Goal: Communication & Community: Answer question/provide support

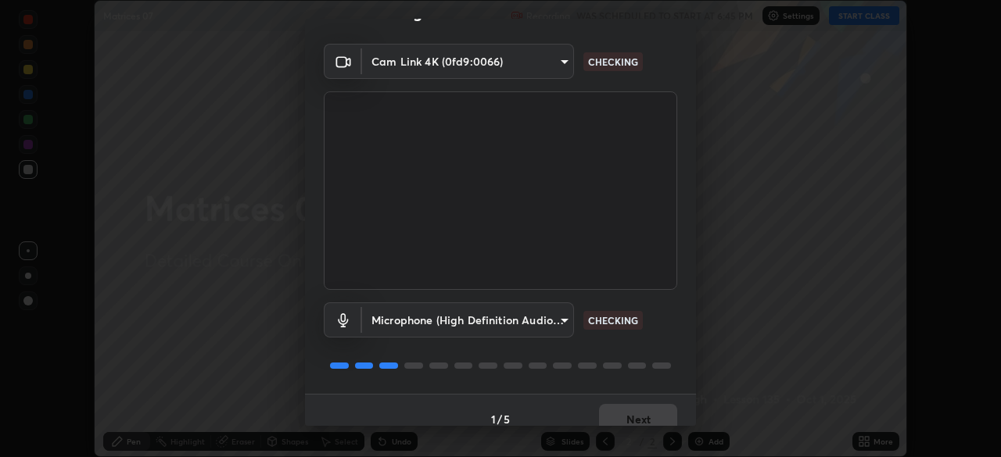
scroll to position [56, 0]
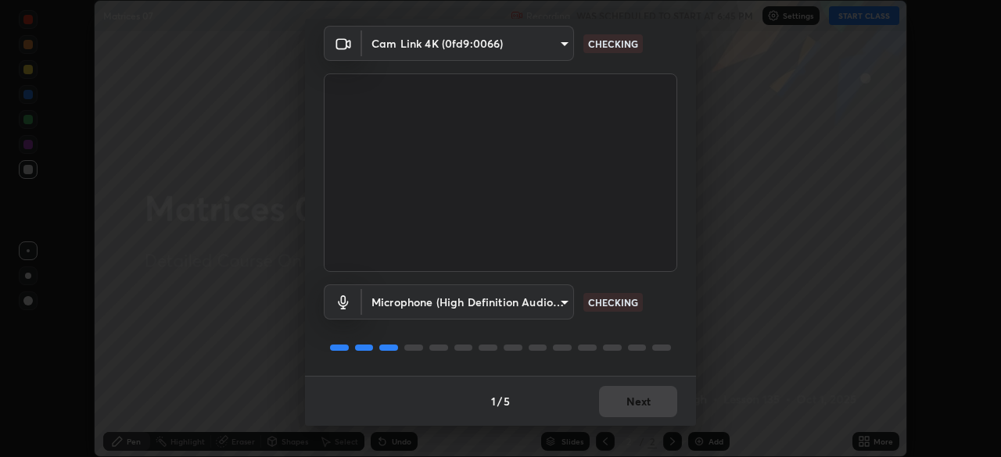
click at [658, 401] on div "1 / 5 Next" at bounding box center [500, 401] width 391 height 50
click at [656, 405] on div "1 / 5 Next" at bounding box center [500, 401] width 391 height 50
click at [655, 406] on div "1 / 5 Next" at bounding box center [500, 401] width 391 height 50
click at [659, 408] on div "1 / 5 Next" at bounding box center [500, 401] width 391 height 50
click at [658, 407] on div "1 / 5 Next" at bounding box center [500, 401] width 391 height 50
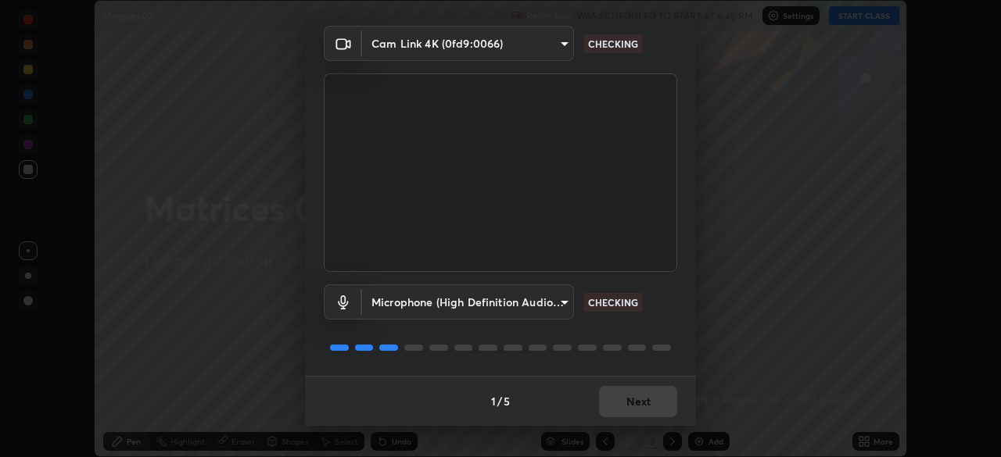
click at [657, 408] on button "Next" at bounding box center [638, 401] width 78 height 31
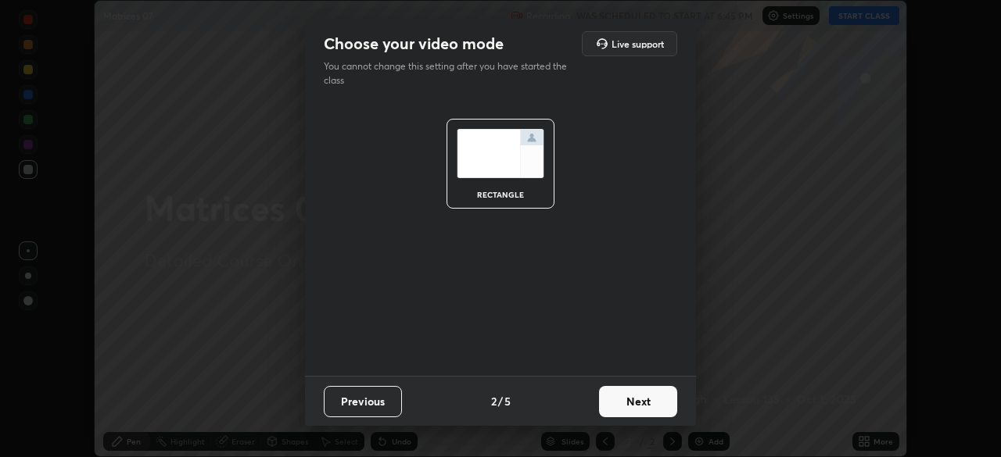
scroll to position [0, 0]
click at [658, 407] on button "Next" at bounding box center [638, 401] width 78 height 31
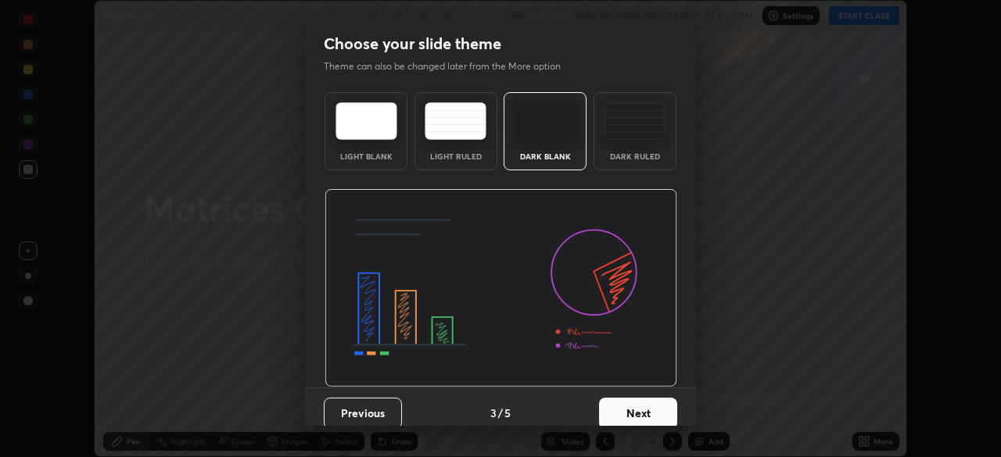
click at [667, 411] on button "Next" at bounding box center [638, 413] width 78 height 31
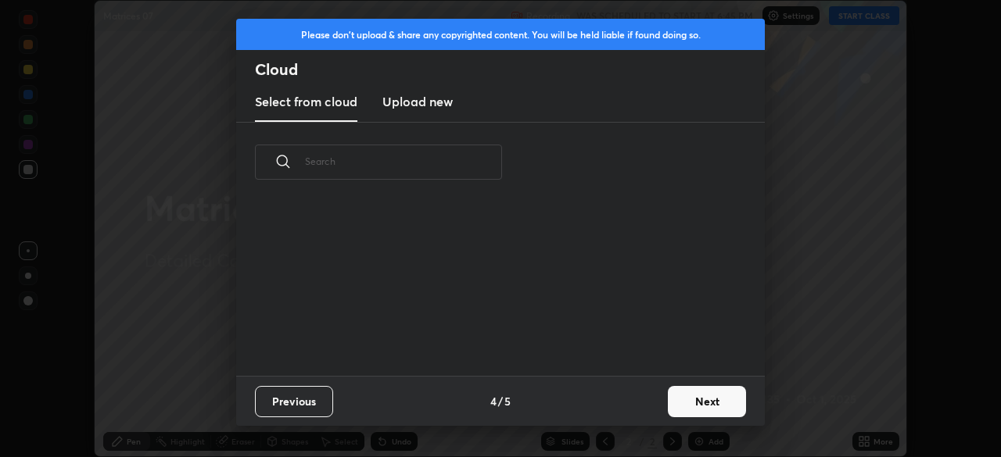
click at [679, 408] on button "Next" at bounding box center [707, 401] width 78 height 31
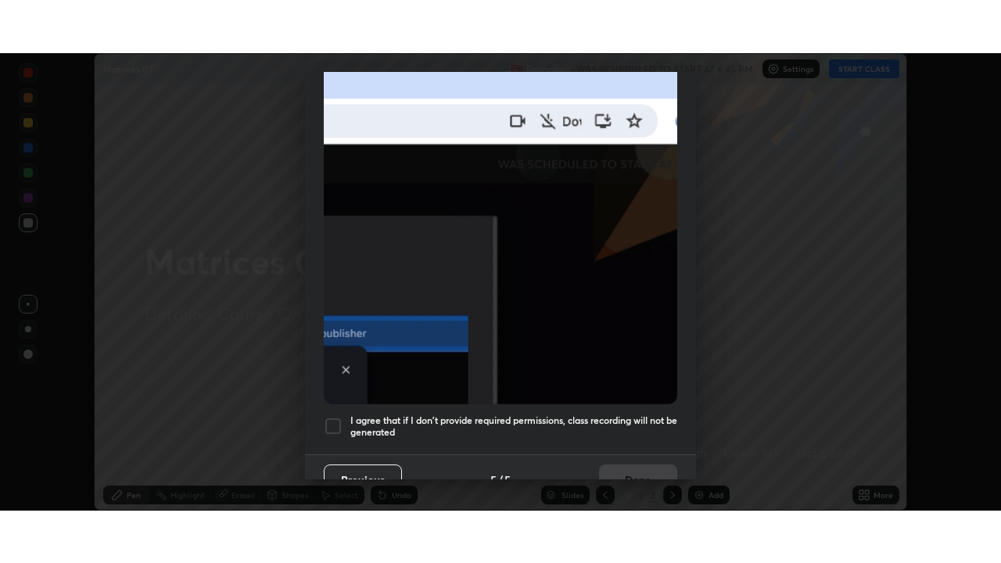
scroll to position [375, 0]
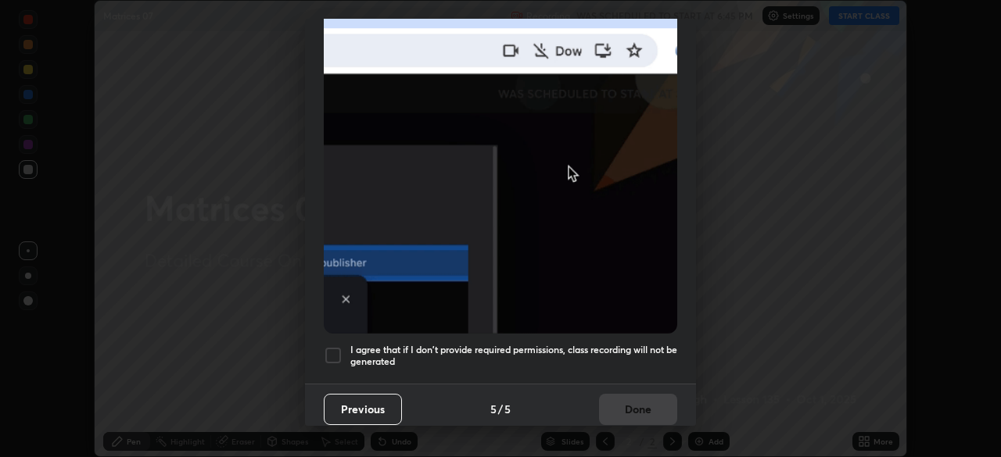
click at [639, 346] on h5 "I agree that if I don't provide required permissions, class recording will not …" at bounding box center [513, 356] width 327 height 24
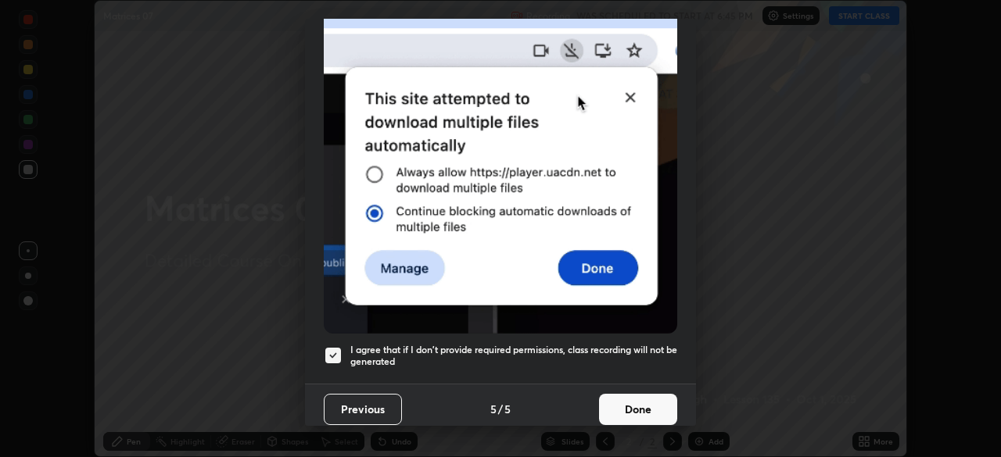
click at [644, 404] on button "Done" at bounding box center [638, 409] width 78 height 31
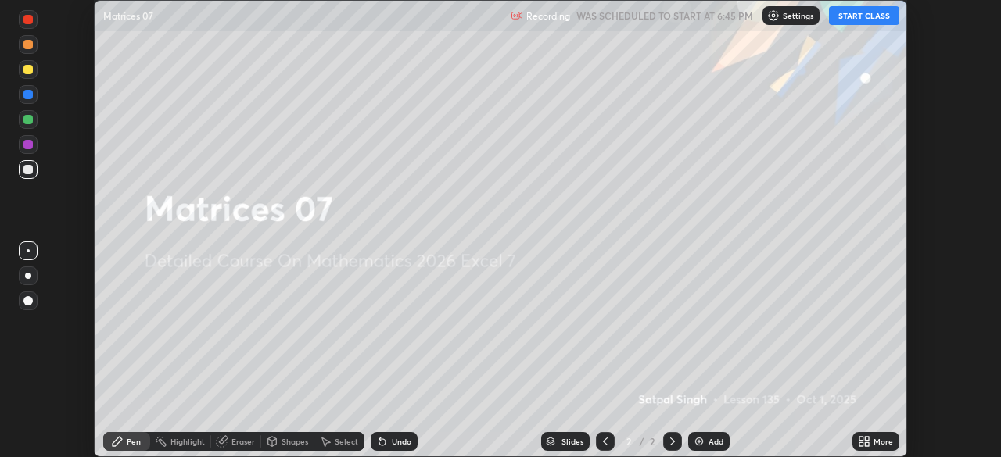
click at [840, 22] on button "START CLASS" at bounding box center [864, 15] width 70 height 19
click at [862, 446] on icon at bounding box center [861, 445] width 4 height 4
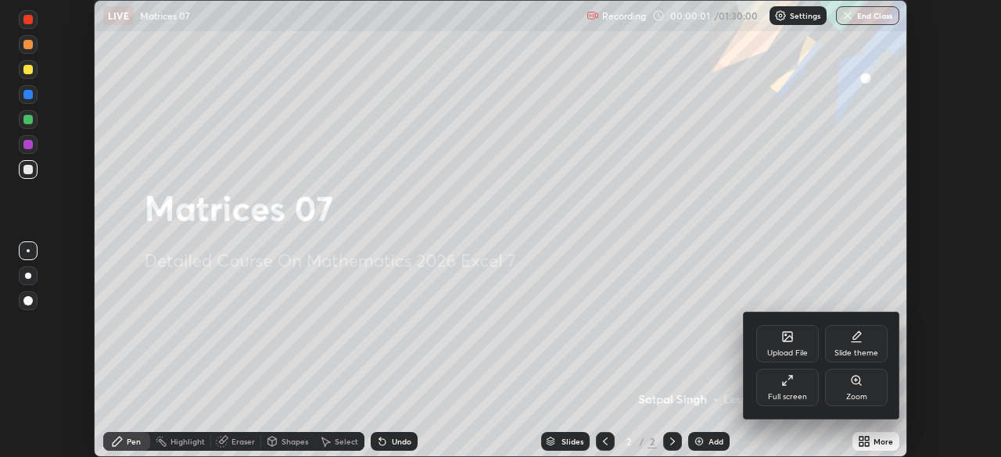
click at [794, 380] on div "Full screen" at bounding box center [787, 388] width 63 height 38
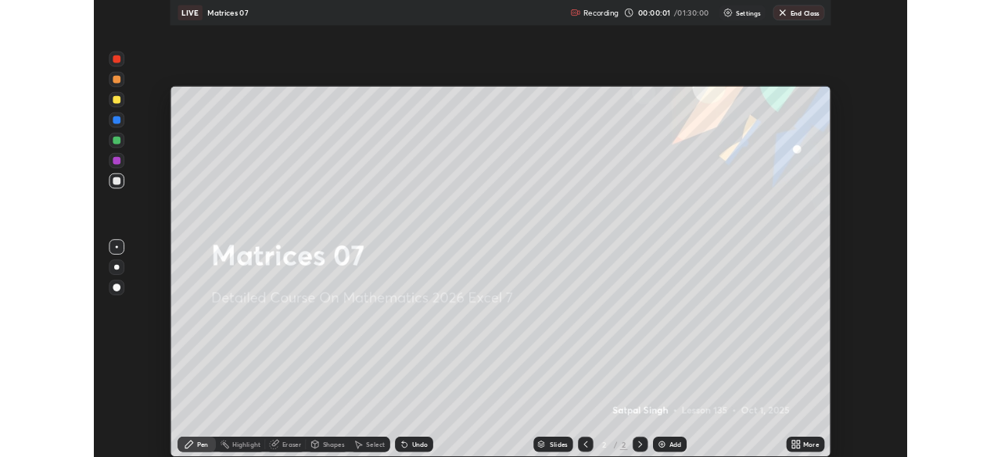
scroll to position [563, 1001]
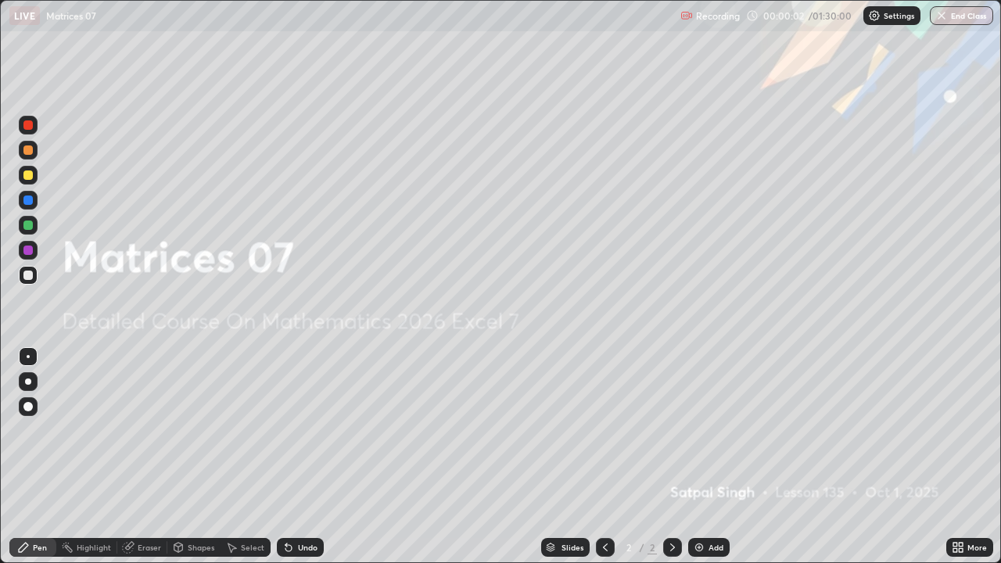
click at [708, 457] on div "Add" at bounding box center [715, 547] width 15 height 8
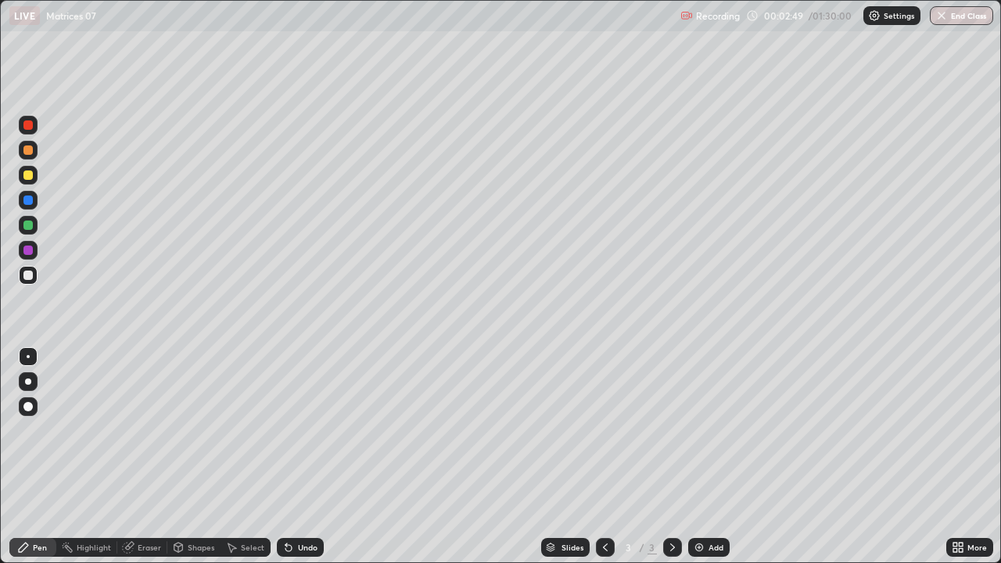
click at [304, 457] on div "Undo" at bounding box center [308, 547] width 20 height 8
click at [105, 457] on div "Highlight" at bounding box center [86, 547] width 61 height 19
click at [37, 457] on div "Pen" at bounding box center [32, 547] width 47 height 19
click at [293, 457] on div "Undo" at bounding box center [300, 547] width 47 height 19
click at [288, 457] on icon at bounding box center [288, 548] width 6 height 6
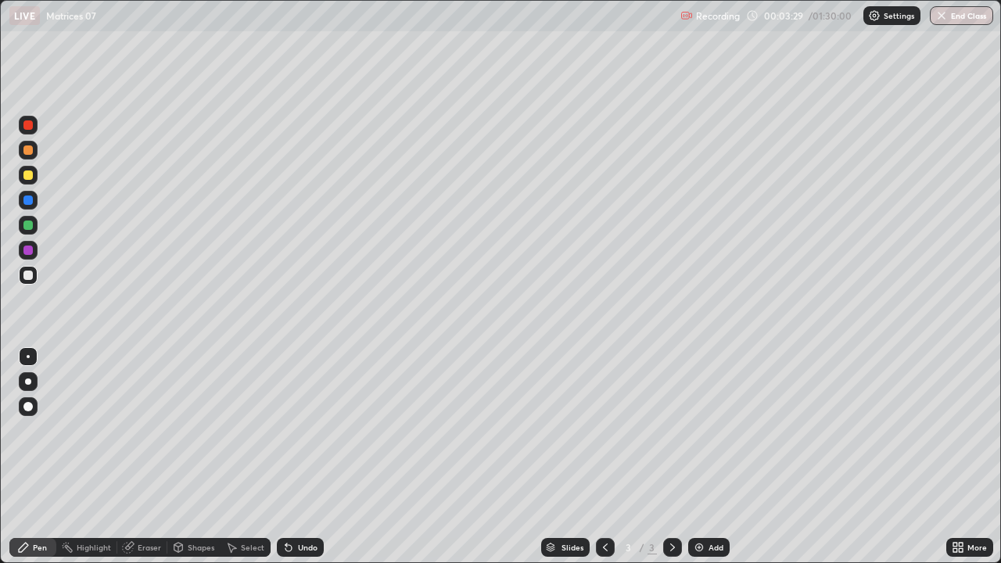
click at [285, 457] on icon at bounding box center [286, 544] width 2 height 2
click at [277, 457] on div "Undo" at bounding box center [300, 547] width 47 height 19
click at [294, 457] on div "Undo" at bounding box center [300, 547] width 47 height 19
click at [30, 174] on div at bounding box center [27, 174] width 9 height 9
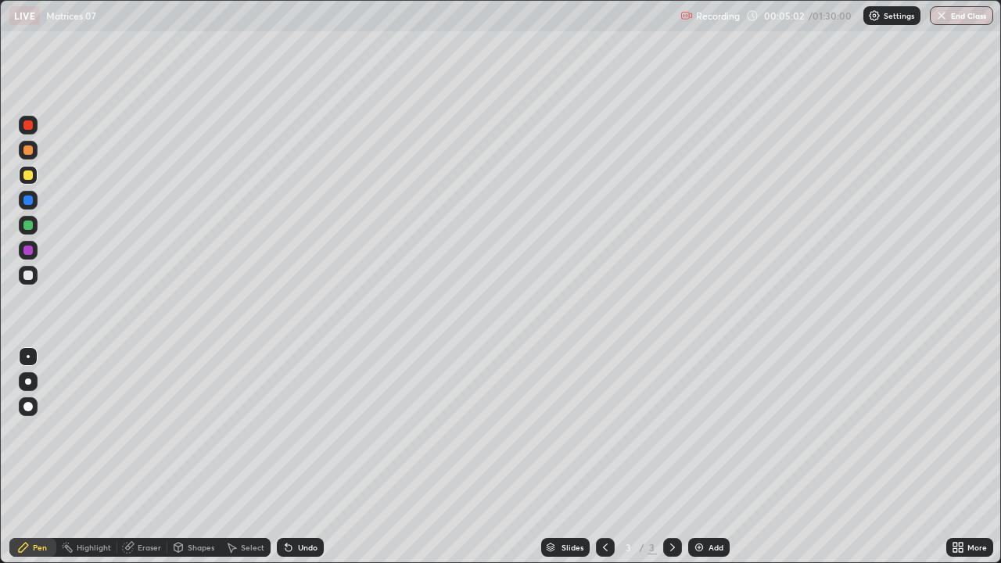
click at [285, 457] on icon at bounding box center [288, 548] width 6 height 6
click at [34, 268] on div at bounding box center [28, 275] width 19 height 19
click at [97, 457] on div "Highlight" at bounding box center [94, 547] width 34 height 8
click at [49, 457] on div "Pen" at bounding box center [32, 547] width 47 height 19
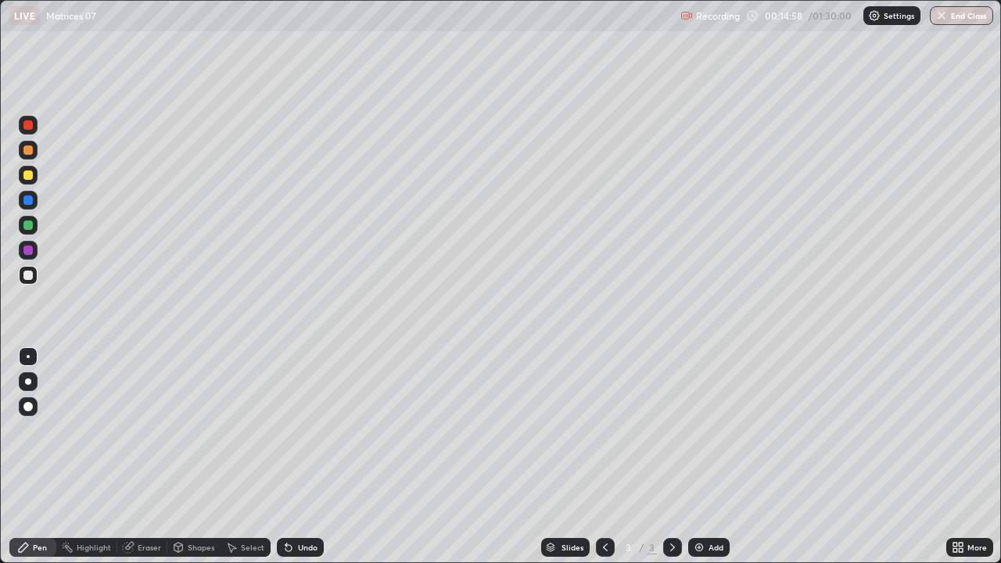
click at [696, 457] on img at bounding box center [699, 547] width 13 height 13
click at [43, 457] on div "Pen" at bounding box center [40, 547] width 14 height 8
click at [954, 457] on icon at bounding box center [955, 550] width 4 height 4
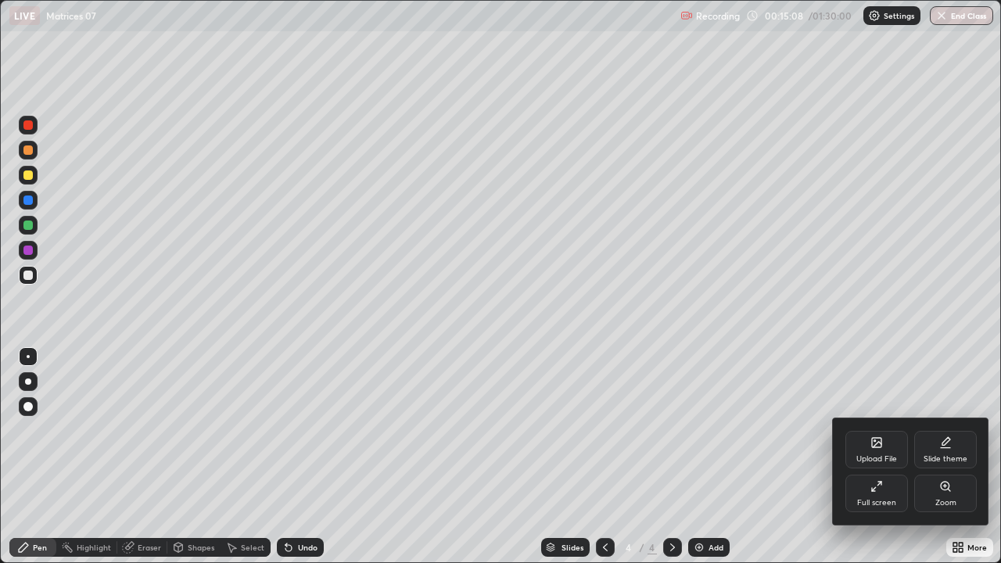
click at [870, 457] on div "Full screen" at bounding box center [876, 494] width 63 height 38
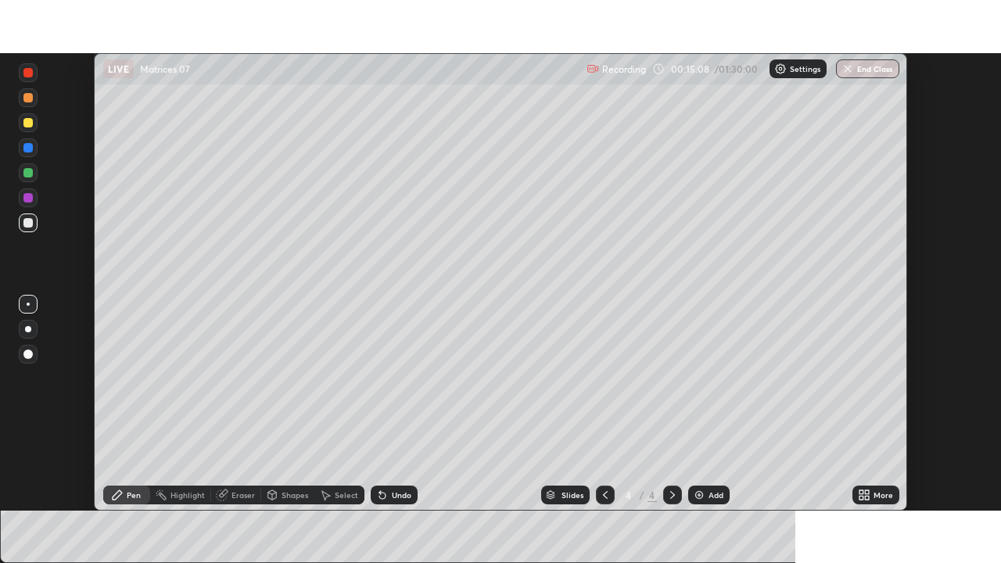
scroll to position [77742, 77199]
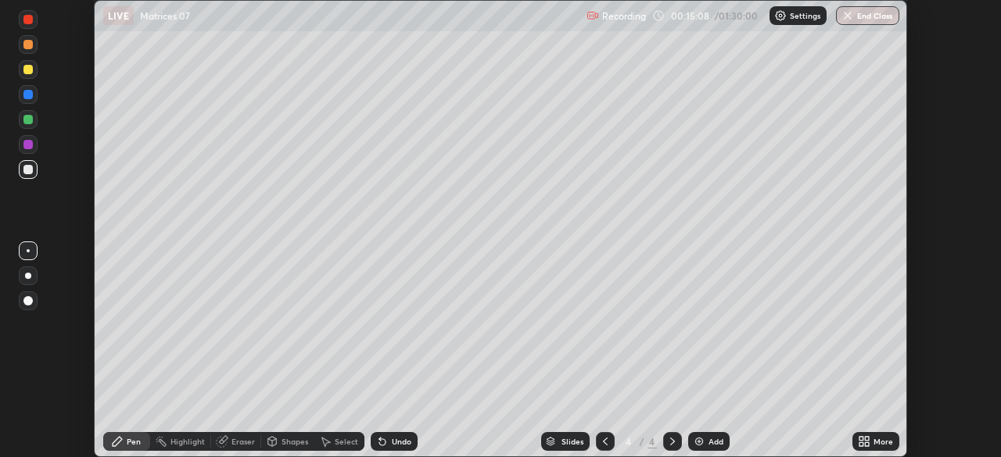
click at [861, 444] on icon at bounding box center [861, 445] width 4 height 4
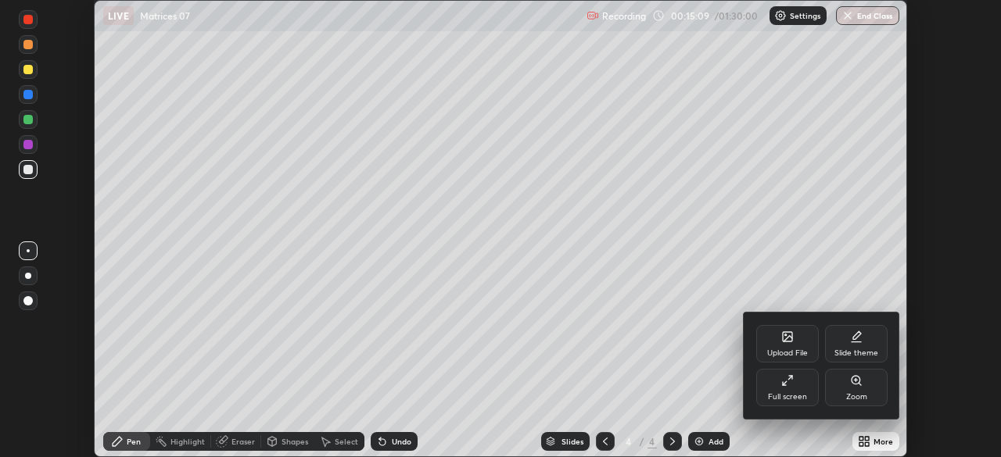
click at [792, 397] on div "Full screen" at bounding box center [787, 397] width 39 height 8
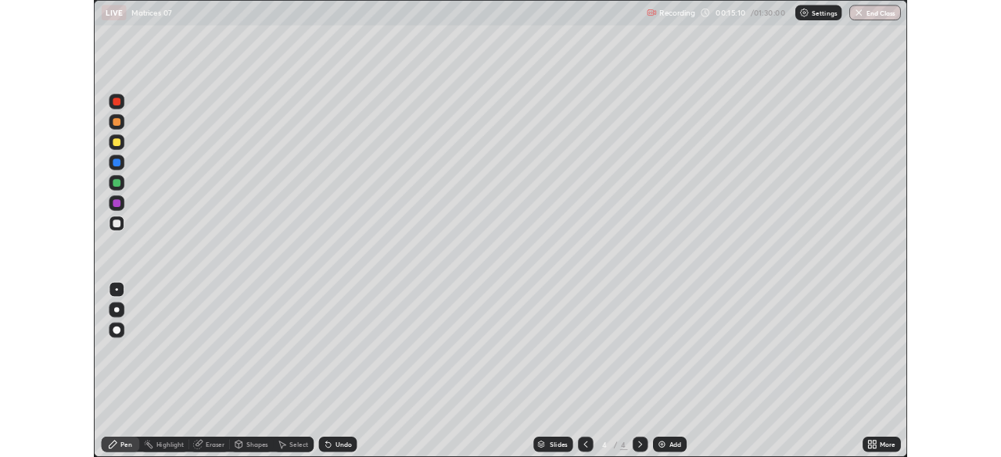
scroll to position [563, 1001]
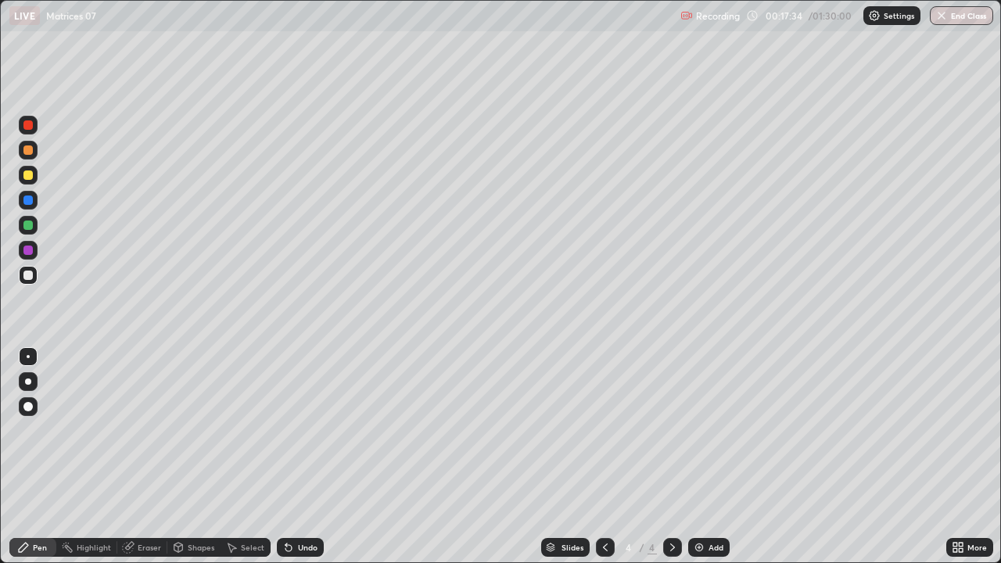
click at [138, 457] on div "Eraser" at bounding box center [149, 547] width 23 height 8
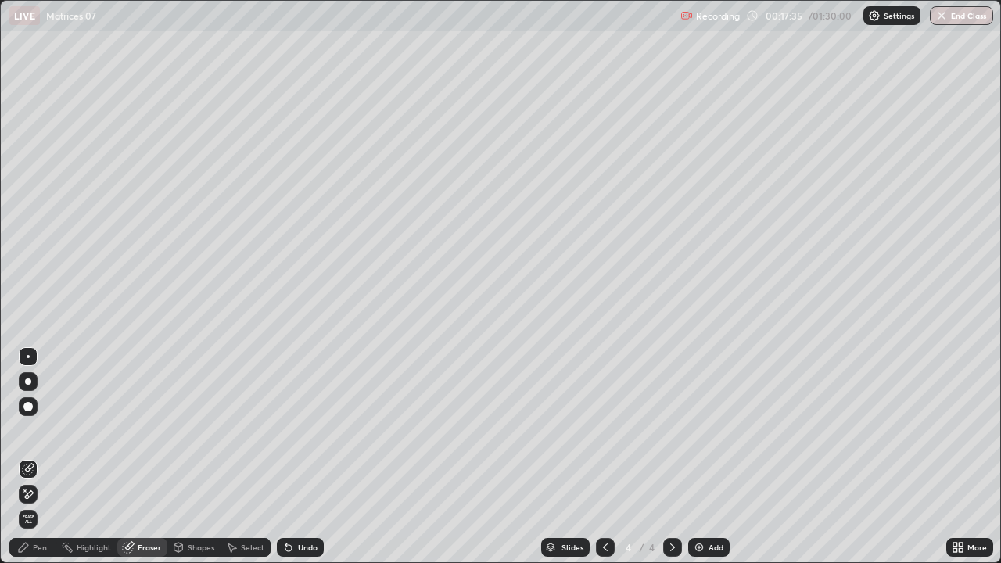
click at [26, 457] on icon at bounding box center [23, 547] width 9 height 9
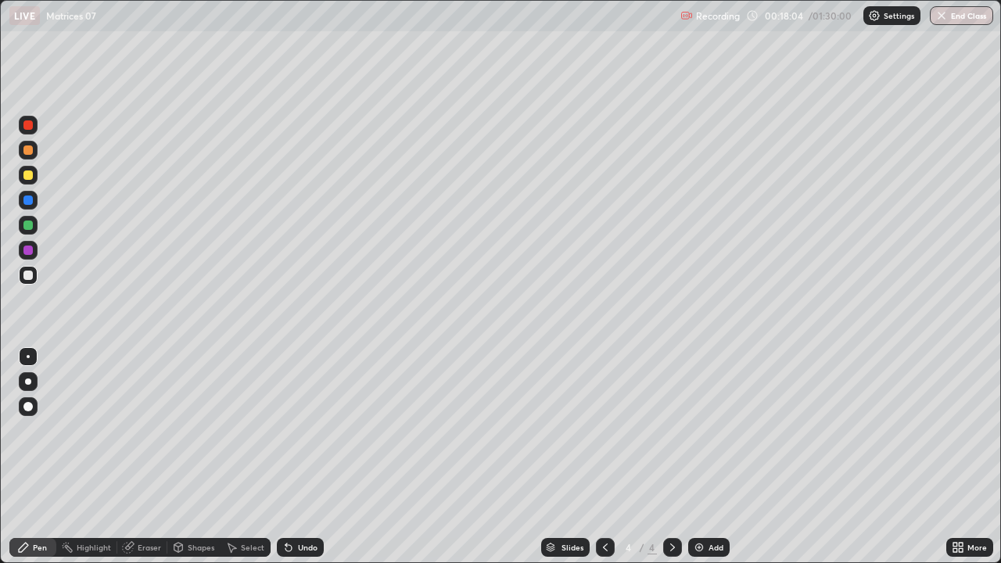
click at [233, 457] on icon at bounding box center [231, 547] width 13 height 13
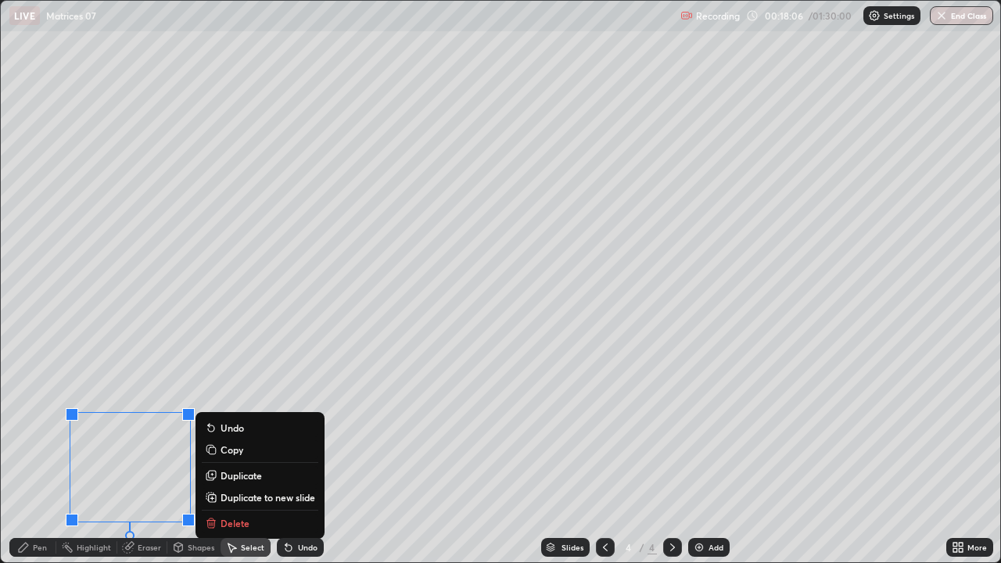
click at [351, 435] on div "0 ° Undo Copy Duplicate Duplicate to new slide Delete" at bounding box center [500, 281] width 999 height 561
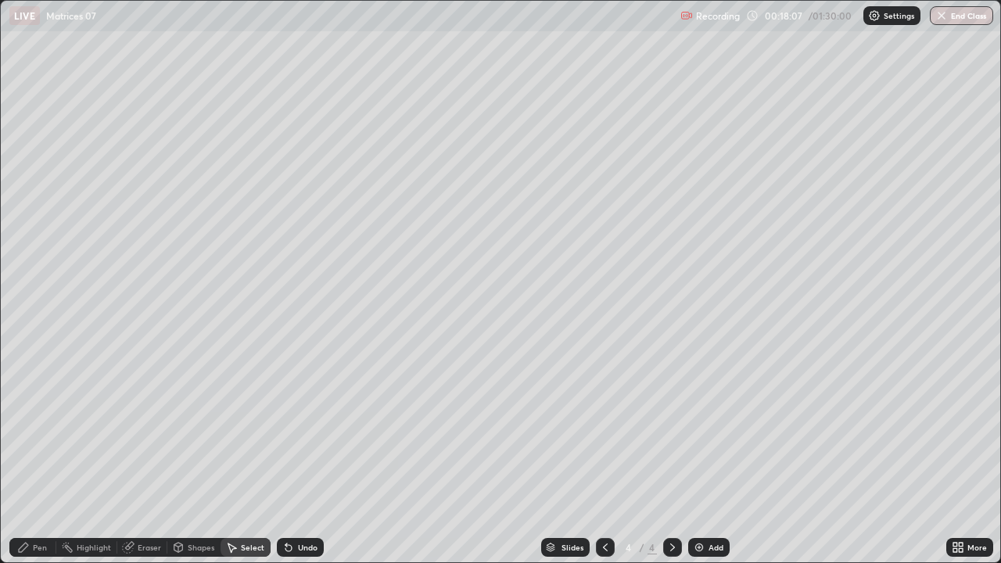
click at [33, 457] on div "Pen" at bounding box center [40, 547] width 14 height 8
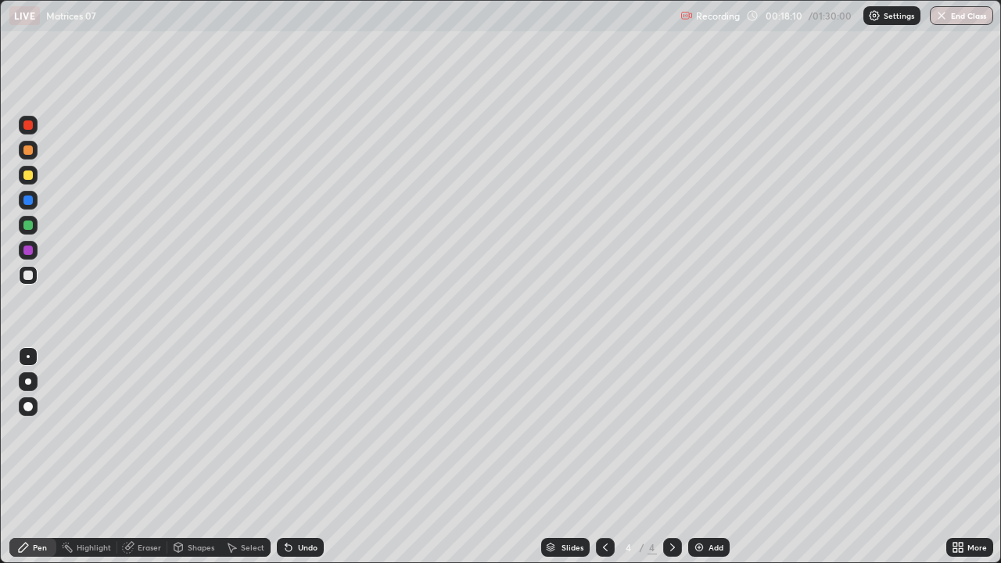
click at [285, 457] on icon at bounding box center [286, 544] width 2 height 2
click at [292, 457] on icon at bounding box center [288, 547] width 13 height 13
click at [294, 457] on div "Undo" at bounding box center [300, 547] width 47 height 19
click at [286, 457] on icon at bounding box center [288, 548] width 6 height 6
click at [311, 457] on div "Undo" at bounding box center [308, 547] width 20 height 8
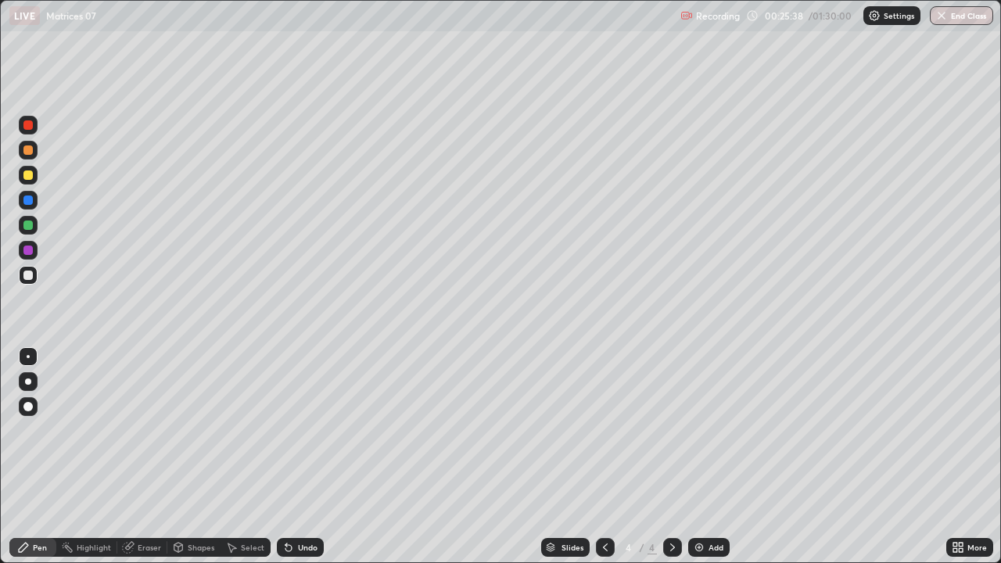
click at [147, 457] on div "Eraser" at bounding box center [149, 547] width 23 height 8
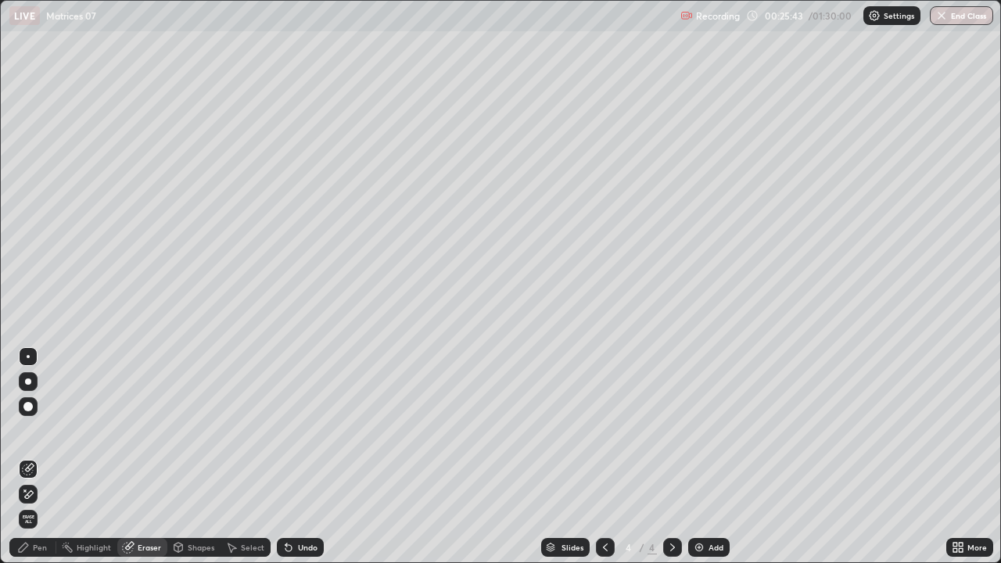
click at [313, 457] on div "Undo" at bounding box center [308, 547] width 20 height 8
click at [307, 457] on div "Undo" at bounding box center [308, 547] width 20 height 8
click at [309, 457] on div "Undo" at bounding box center [308, 547] width 20 height 8
click at [310, 457] on div "Undo" at bounding box center [308, 547] width 20 height 8
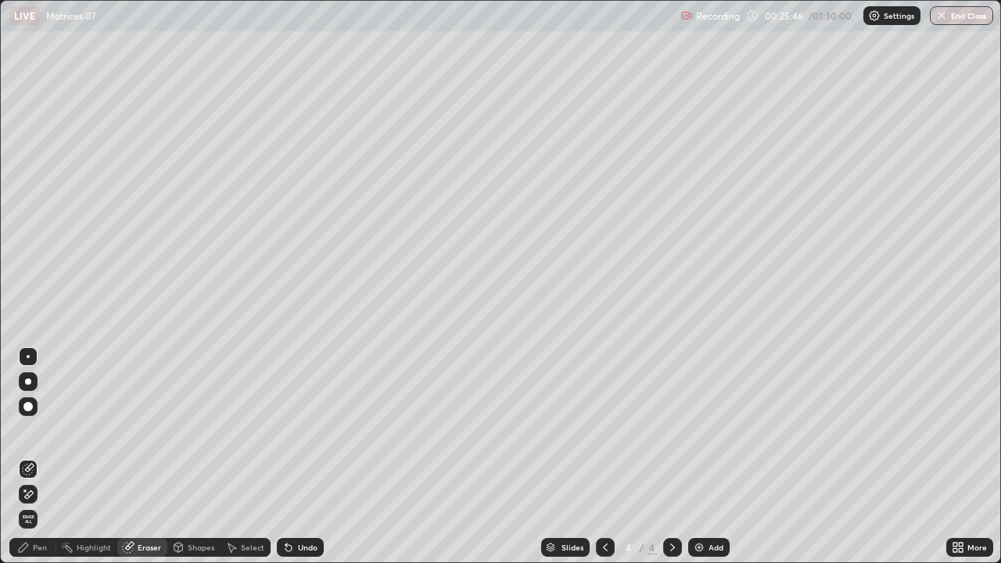
click at [311, 457] on div "Undo" at bounding box center [308, 547] width 20 height 8
click at [313, 457] on div "Undo" at bounding box center [308, 547] width 20 height 8
click at [314, 457] on div "Undo" at bounding box center [308, 547] width 20 height 8
click at [307, 457] on div "Undo" at bounding box center [308, 547] width 20 height 8
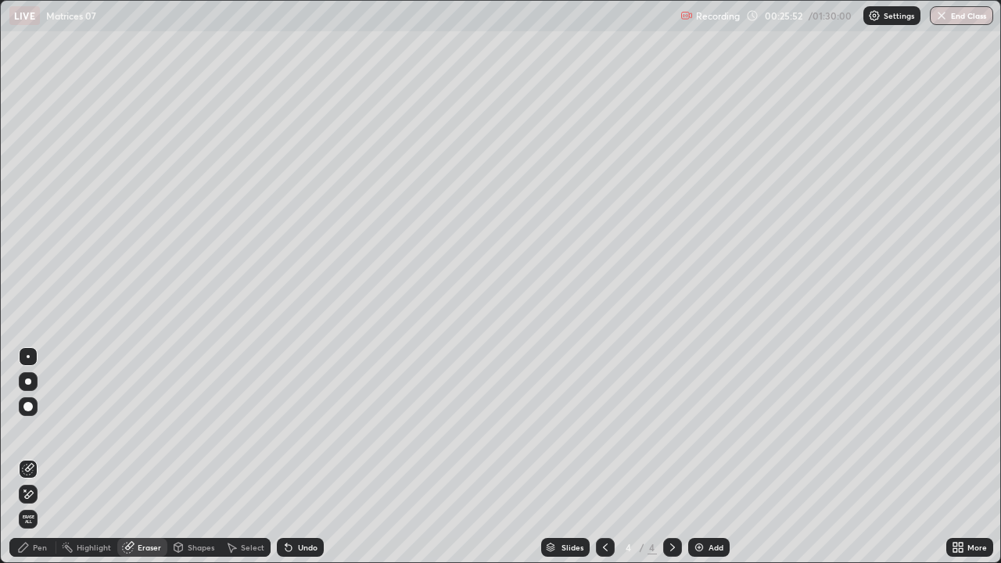
click at [35, 457] on div "Pen" at bounding box center [40, 547] width 14 height 8
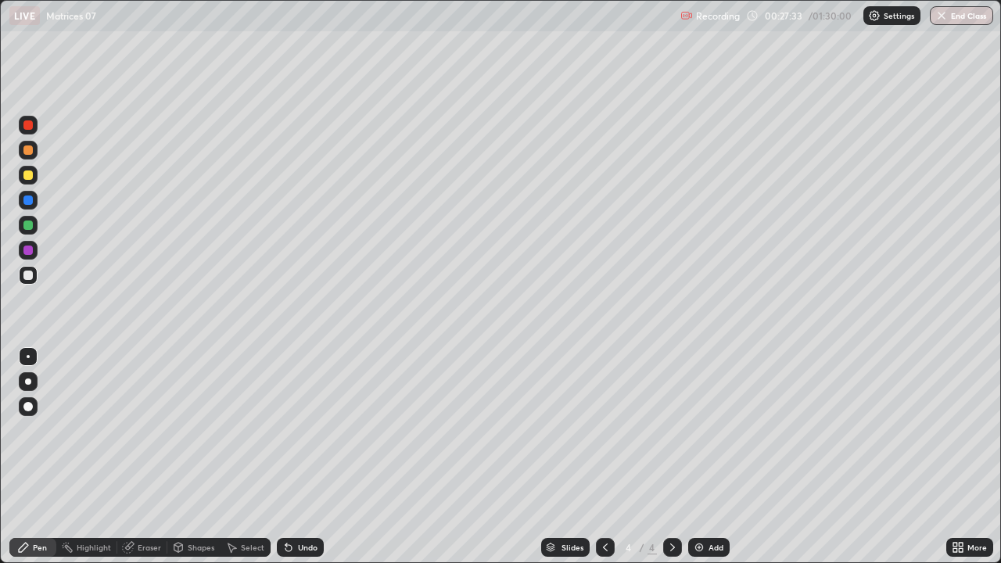
click at [292, 457] on div "Undo" at bounding box center [300, 547] width 47 height 19
click at [694, 457] on img at bounding box center [699, 547] width 13 height 13
click at [304, 457] on div "Undo" at bounding box center [308, 547] width 20 height 8
click at [297, 457] on div "Undo" at bounding box center [300, 547] width 47 height 19
click at [298, 457] on div "Undo" at bounding box center [308, 547] width 20 height 8
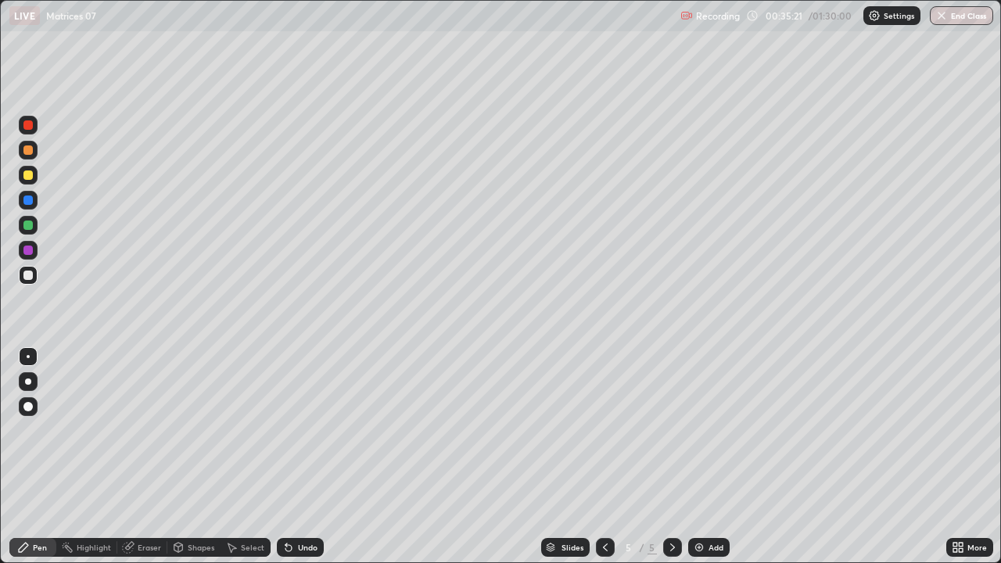
click at [304, 457] on div "Undo" at bounding box center [308, 547] width 20 height 8
click at [160, 457] on div "Eraser" at bounding box center [142, 547] width 50 height 19
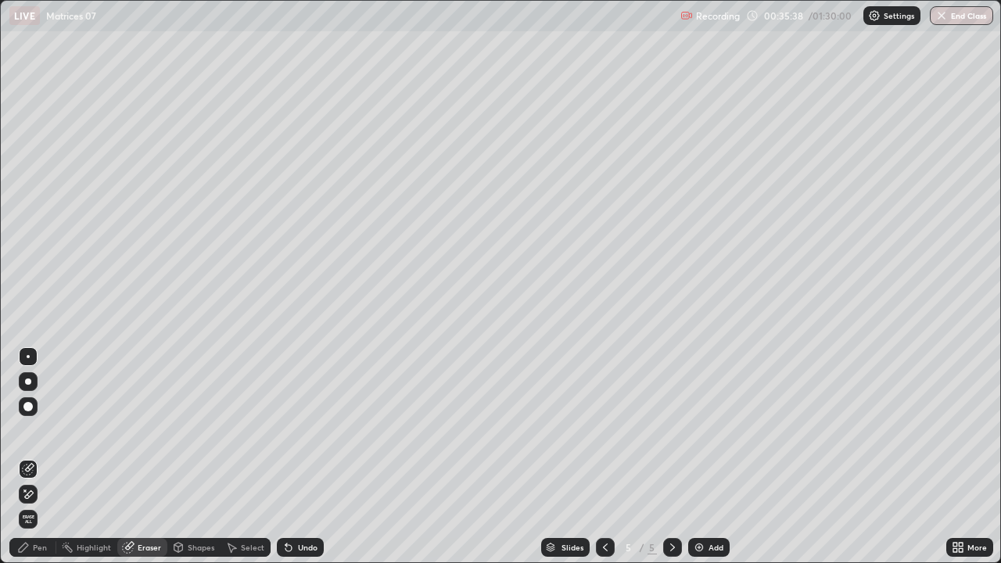
click at [47, 457] on div "Pen" at bounding box center [32, 547] width 47 height 19
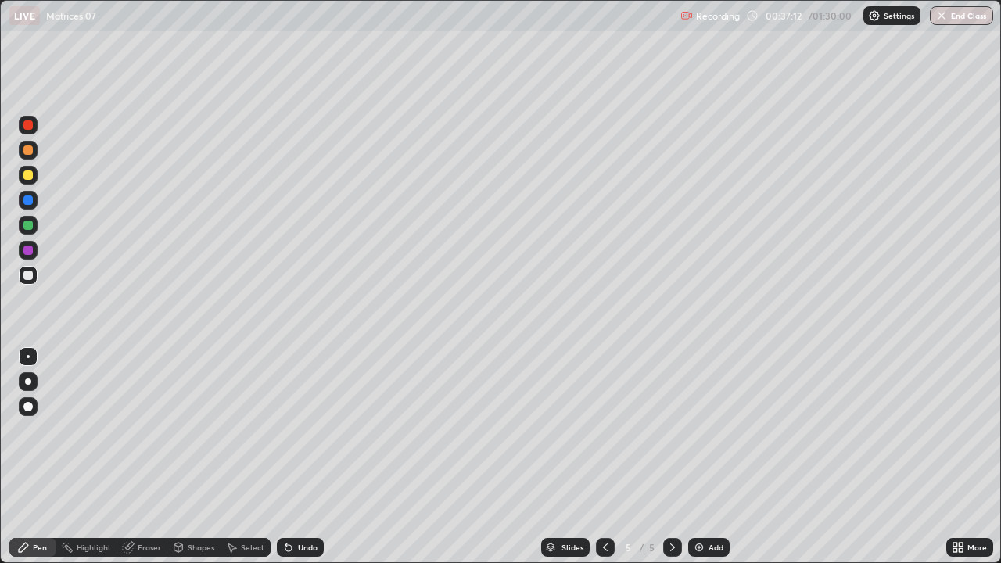
click at [149, 457] on div "Eraser" at bounding box center [149, 547] width 23 height 8
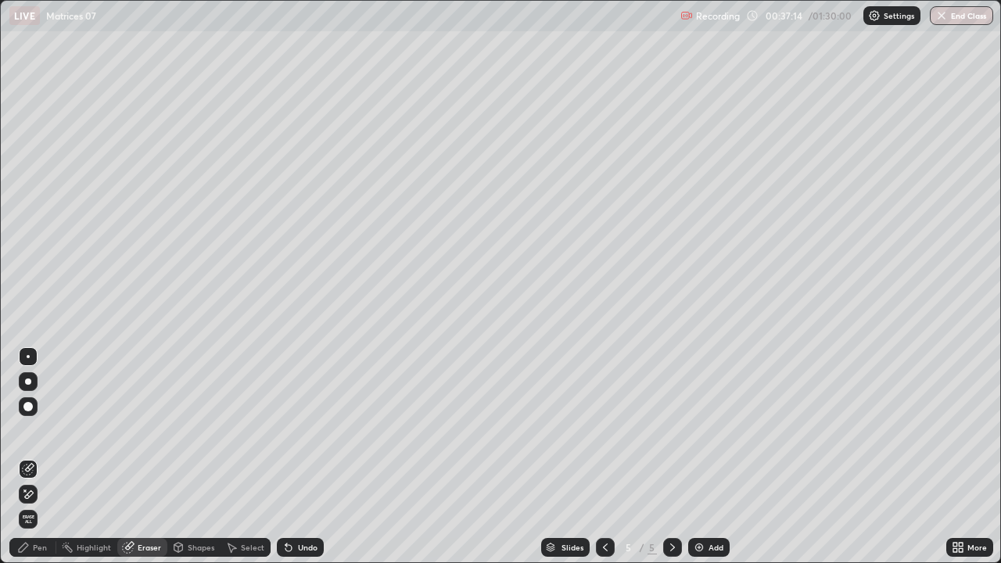
click at [41, 457] on div "Pen" at bounding box center [40, 547] width 14 height 8
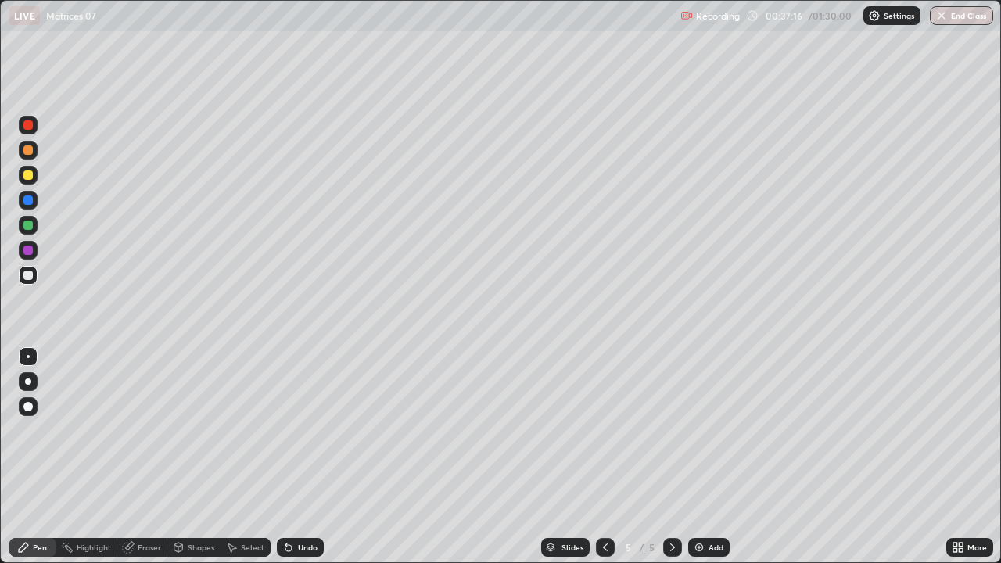
click at [148, 457] on div "Eraser" at bounding box center [142, 547] width 50 height 19
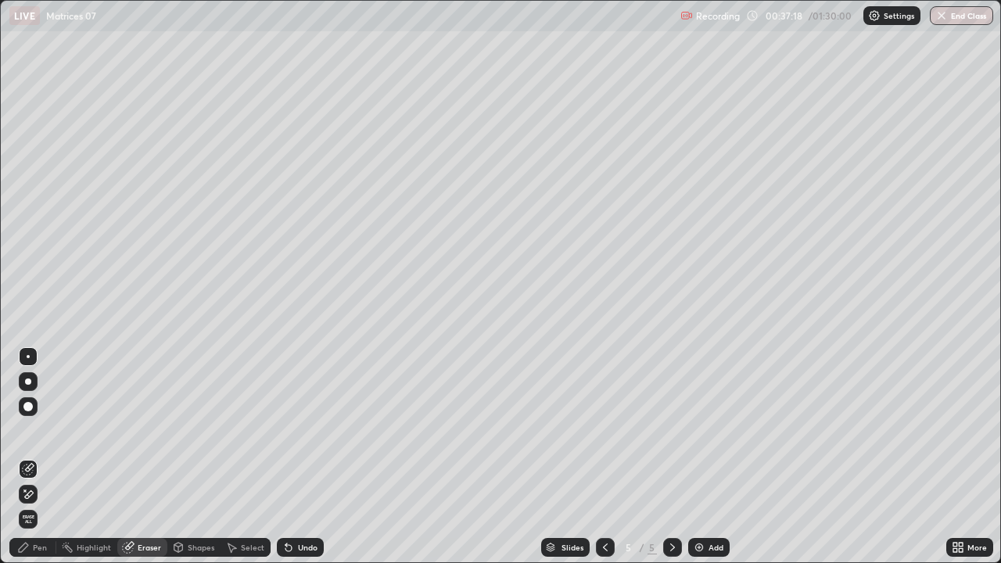
click at [33, 457] on div "Pen" at bounding box center [40, 547] width 14 height 8
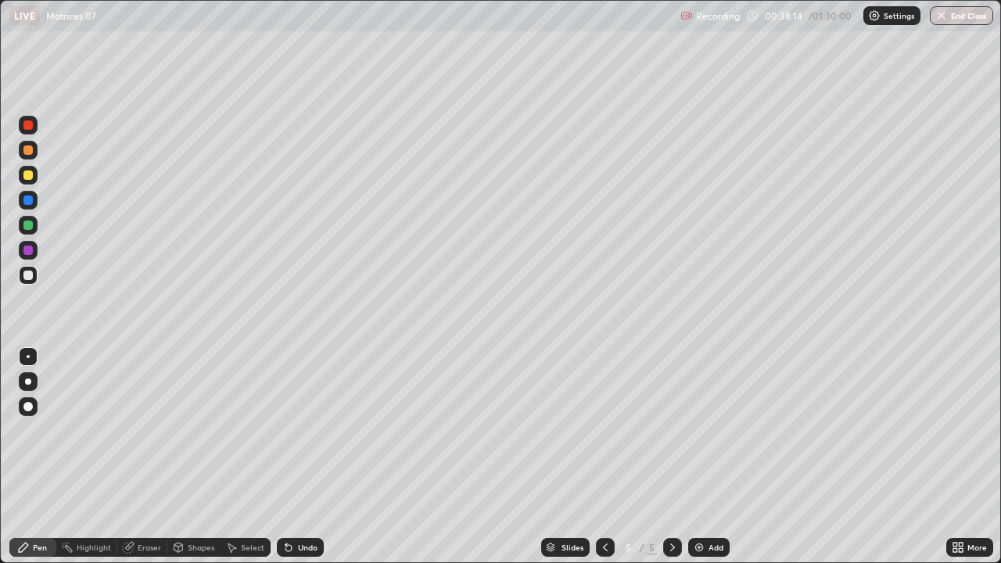
click at [314, 457] on div "Undo" at bounding box center [308, 547] width 20 height 8
click at [300, 457] on div "Undo" at bounding box center [300, 547] width 47 height 19
click at [298, 457] on div "Undo" at bounding box center [308, 547] width 20 height 8
click at [295, 457] on div "Undo" at bounding box center [300, 547] width 47 height 19
click at [148, 457] on div "Eraser" at bounding box center [142, 547] width 50 height 19
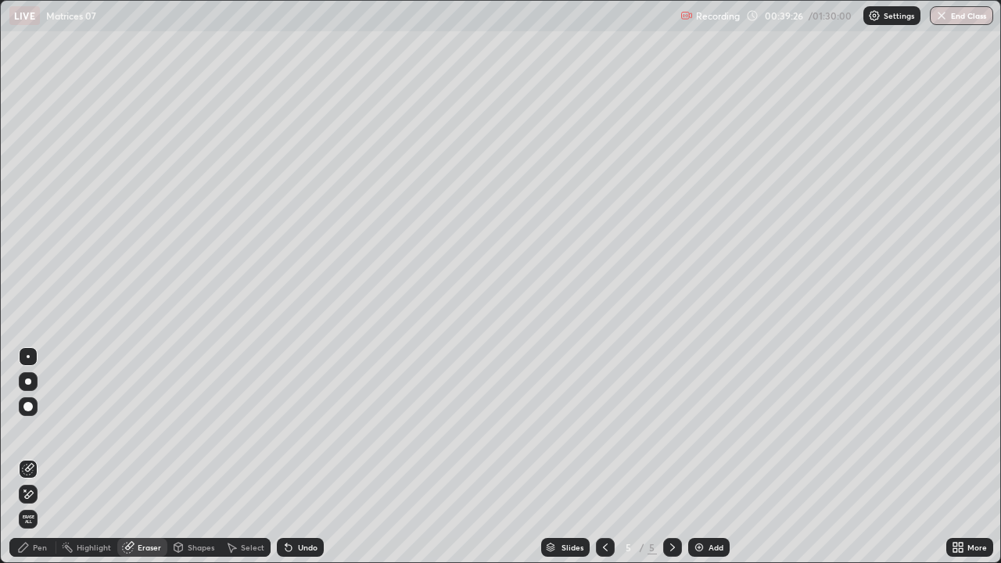
click at [43, 457] on div "Pen" at bounding box center [40, 547] width 14 height 8
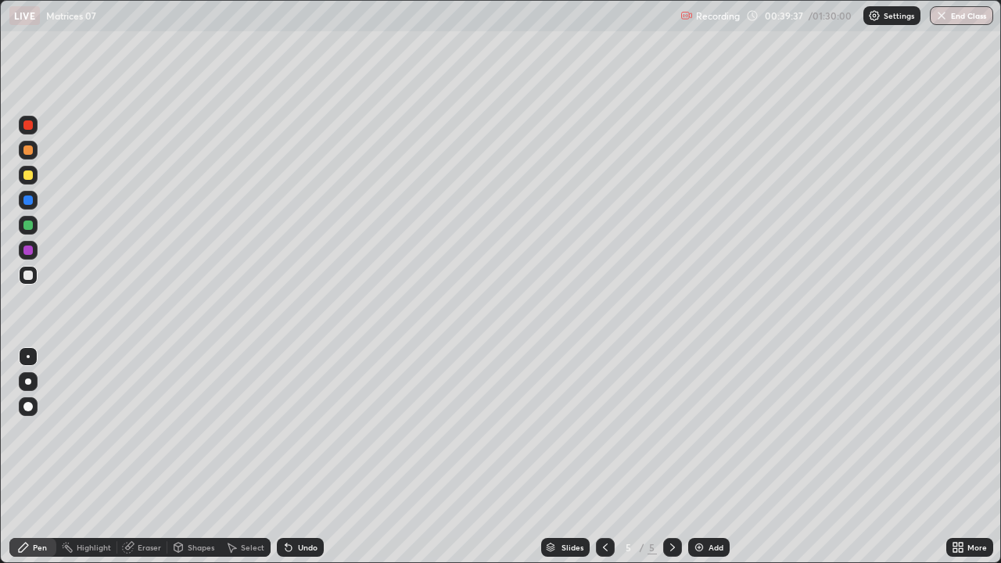
click at [691, 457] on div "Add" at bounding box center [708, 547] width 41 height 19
click at [126, 457] on icon at bounding box center [128, 548] width 10 height 10
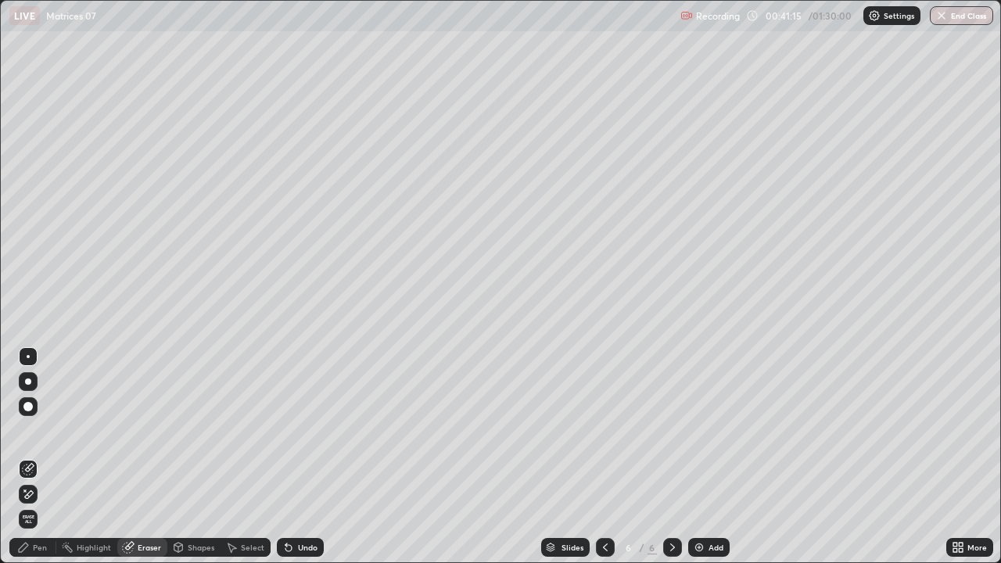
click at [597, 457] on div at bounding box center [605, 547] width 19 height 19
click at [677, 457] on div at bounding box center [672, 547] width 19 height 19
click at [44, 457] on div "Pen" at bounding box center [40, 547] width 14 height 8
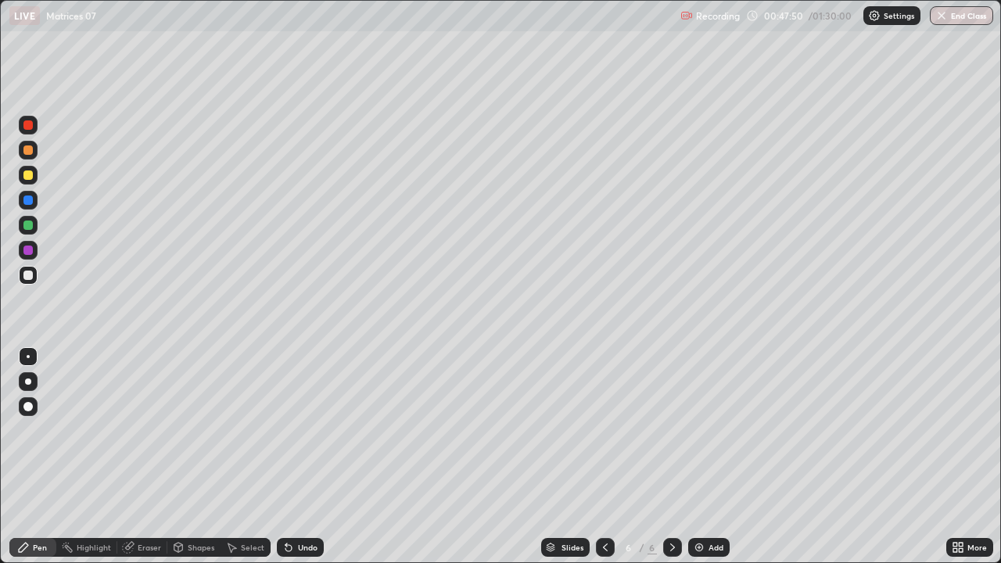
click at [303, 457] on div "Undo" at bounding box center [308, 547] width 20 height 8
click at [307, 457] on div "Undo" at bounding box center [308, 547] width 20 height 8
click at [602, 457] on icon at bounding box center [605, 547] width 13 height 13
click at [677, 457] on div at bounding box center [672, 547] width 19 height 19
click at [701, 457] on img at bounding box center [699, 547] width 13 height 13
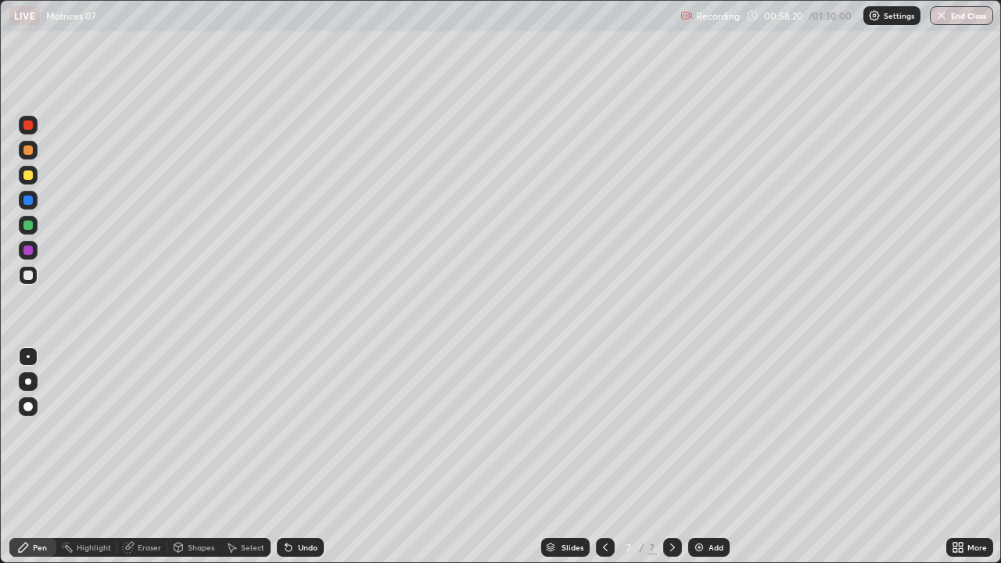
click at [307, 457] on div "Undo" at bounding box center [308, 547] width 20 height 8
click at [300, 457] on div "Undo" at bounding box center [308, 547] width 20 height 8
click at [303, 457] on div "Undo" at bounding box center [308, 547] width 20 height 8
click at [292, 457] on div "Undo" at bounding box center [300, 547] width 47 height 19
click at [604, 457] on icon at bounding box center [605, 547] width 13 height 13
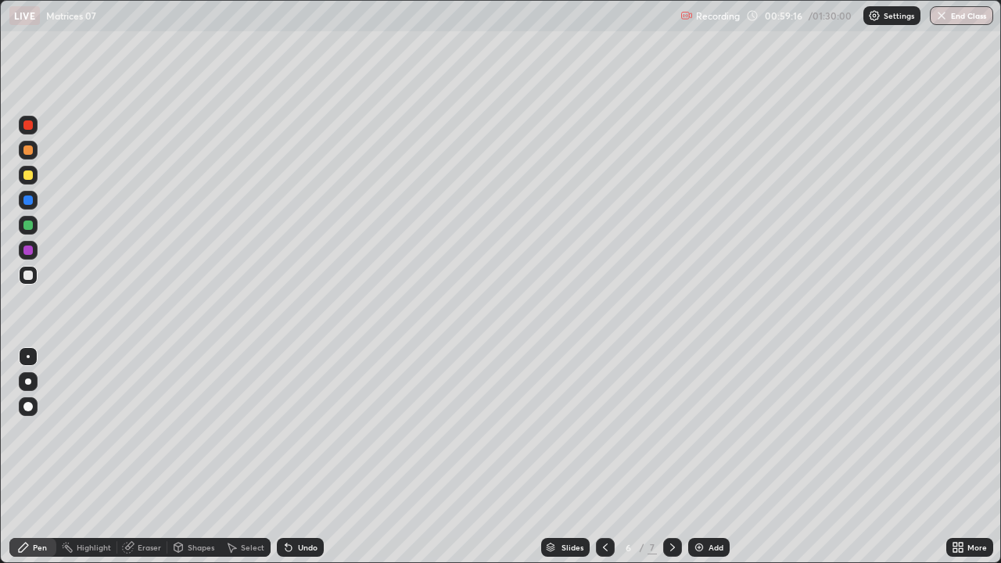
click at [671, 457] on icon at bounding box center [672, 547] width 13 height 13
click at [35, 176] on div at bounding box center [28, 175] width 19 height 19
click at [28, 272] on div at bounding box center [27, 275] width 9 height 9
click at [30, 127] on div at bounding box center [27, 124] width 9 height 9
click at [160, 457] on div "Eraser" at bounding box center [149, 547] width 23 height 8
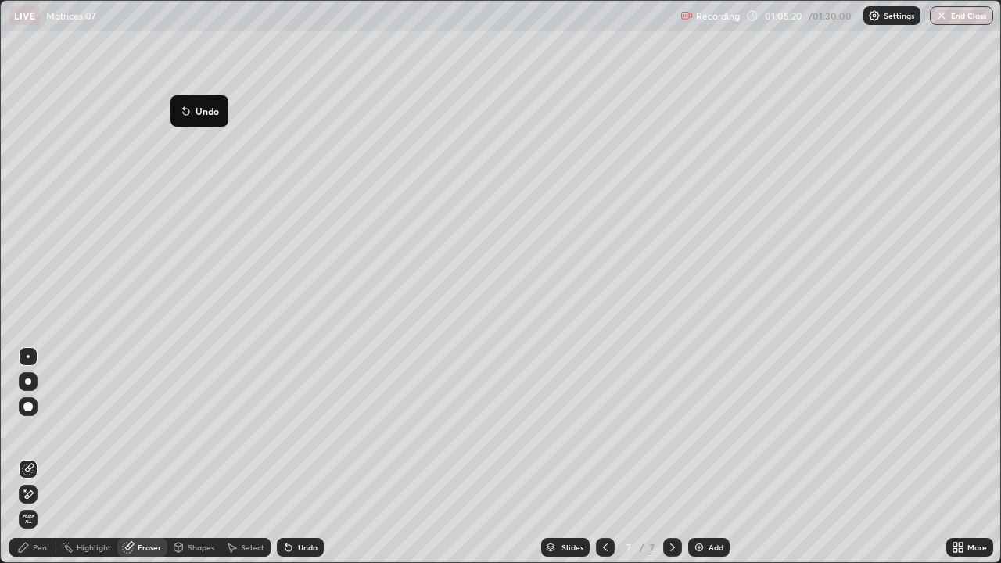
click at [30, 457] on icon at bounding box center [28, 494] width 13 height 13
click at [262, 457] on div "Select" at bounding box center [246, 547] width 50 height 19
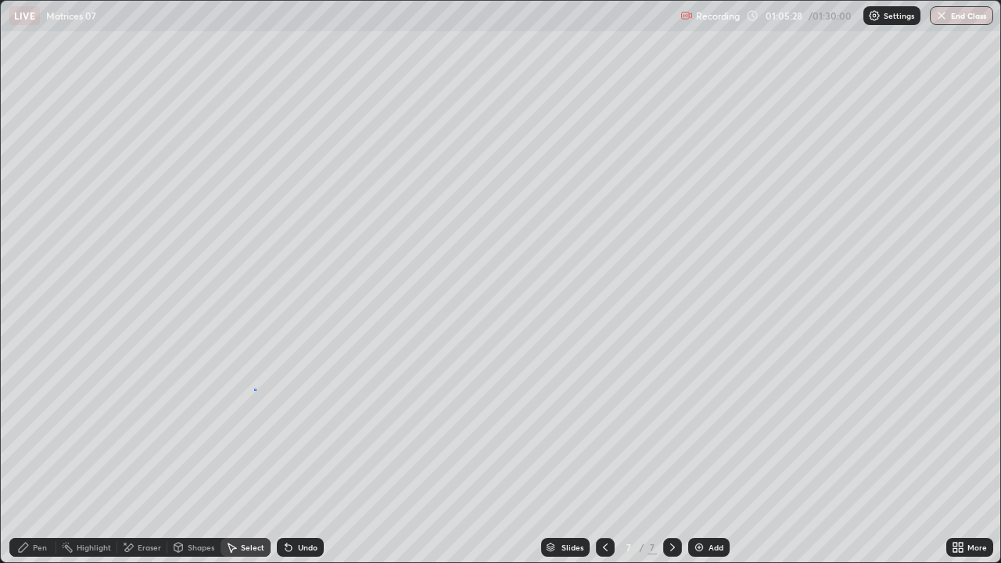
click at [256, 389] on div "0 ° Undo Copy Duplicate Duplicate to new slide Delete" at bounding box center [500, 281] width 999 height 561
click at [37, 457] on div "Pen" at bounding box center [40, 547] width 14 height 8
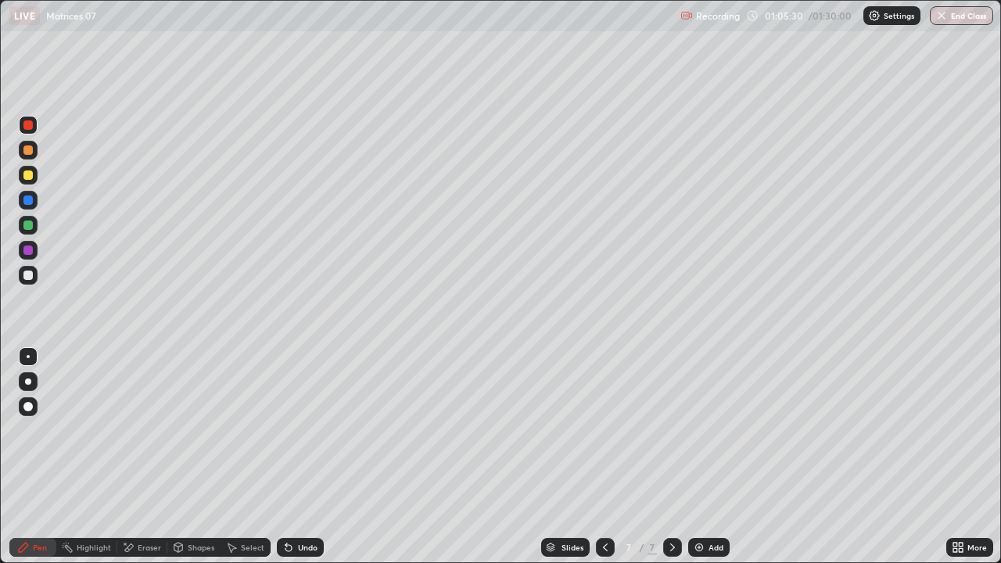
click at [32, 278] on div at bounding box center [28, 275] width 19 height 19
click at [256, 457] on div "Select" at bounding box center [246, 547] width 50 height 19
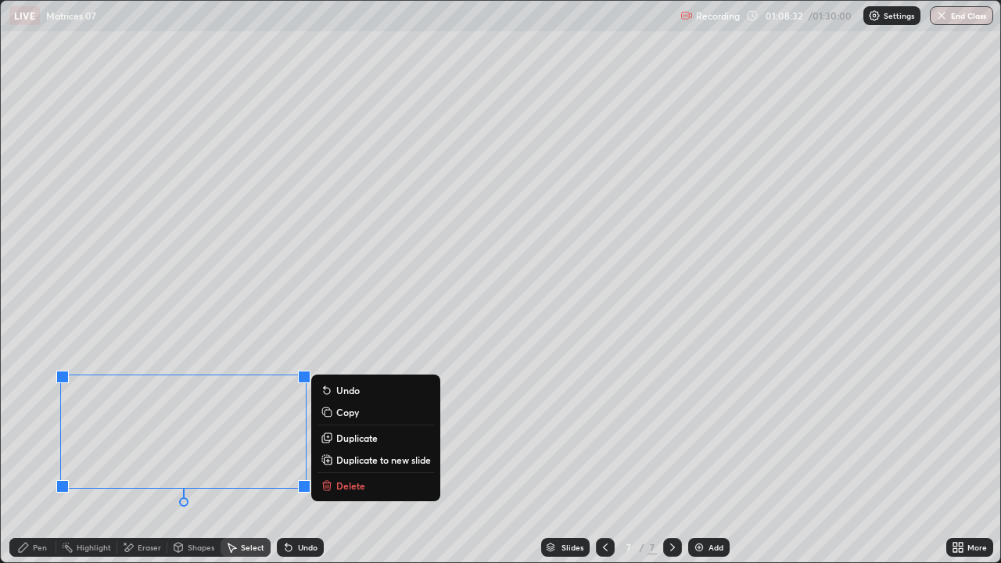
click at [350, 457] on p "Duplicate to new slide" at bounding box center [383, 460] width 95 height 13
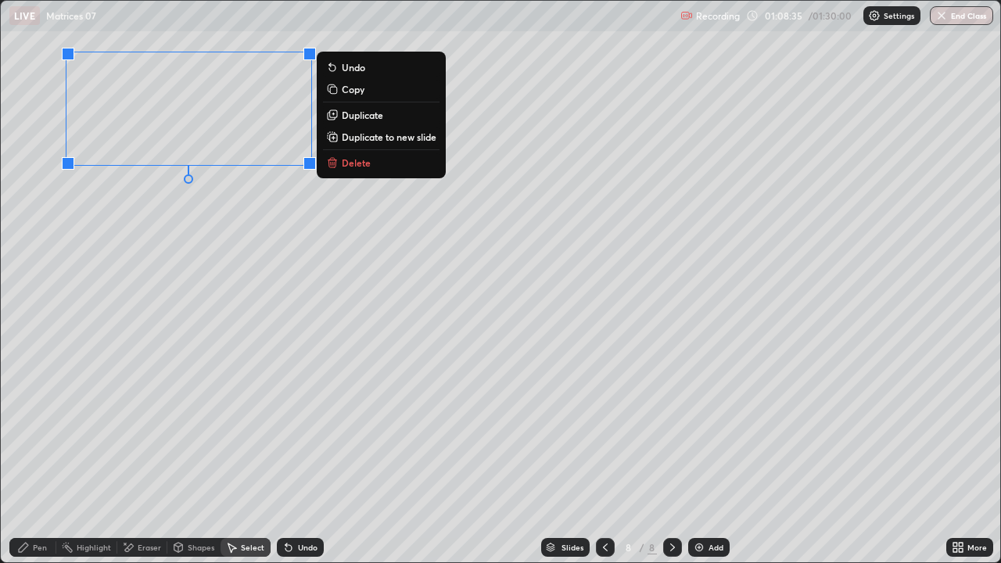
click at [37, 457] on div "Pen" at bounding box center [40, 547] width 14 height 8
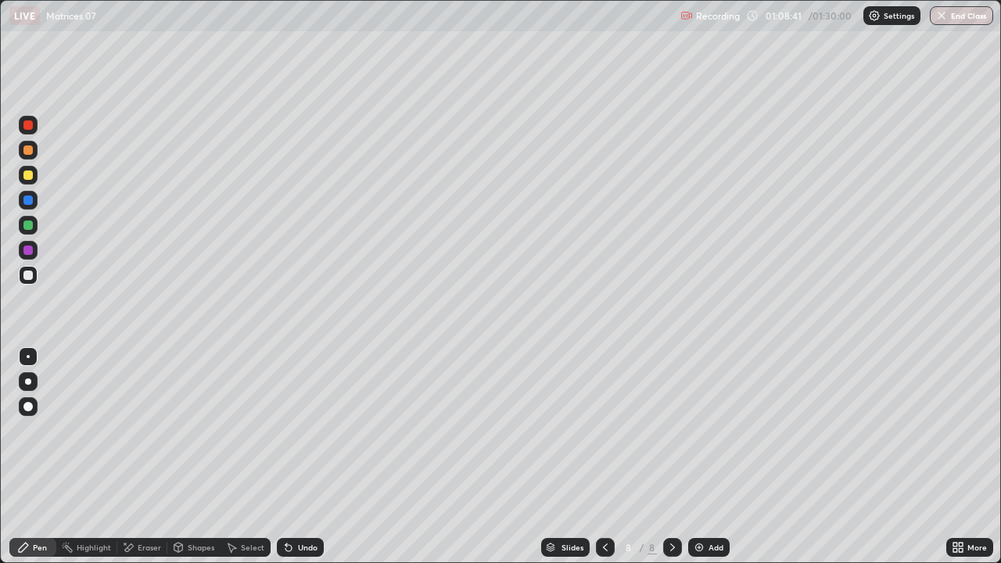
click at [955, 457] on icon at bounding box center [955, 545] width 4 height 4
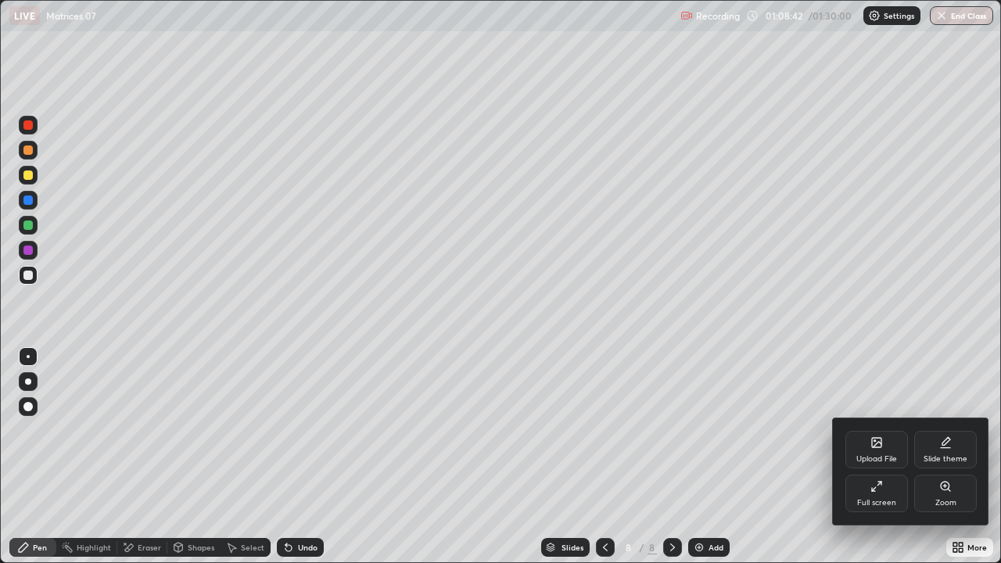
click at [881, 457] on icon at bounding box center [876, 486] width 13 height 13
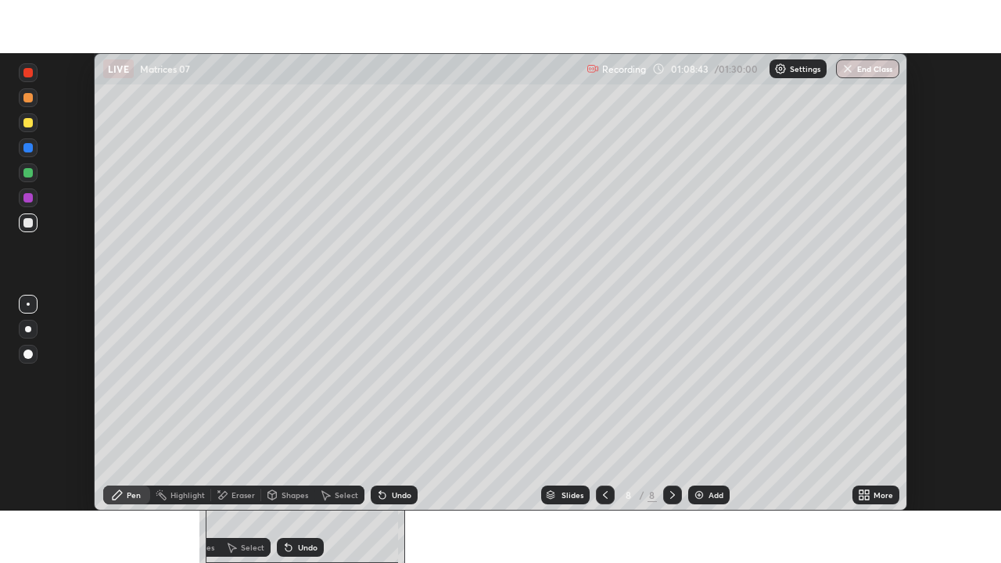
scroll to position [77742, 77199]
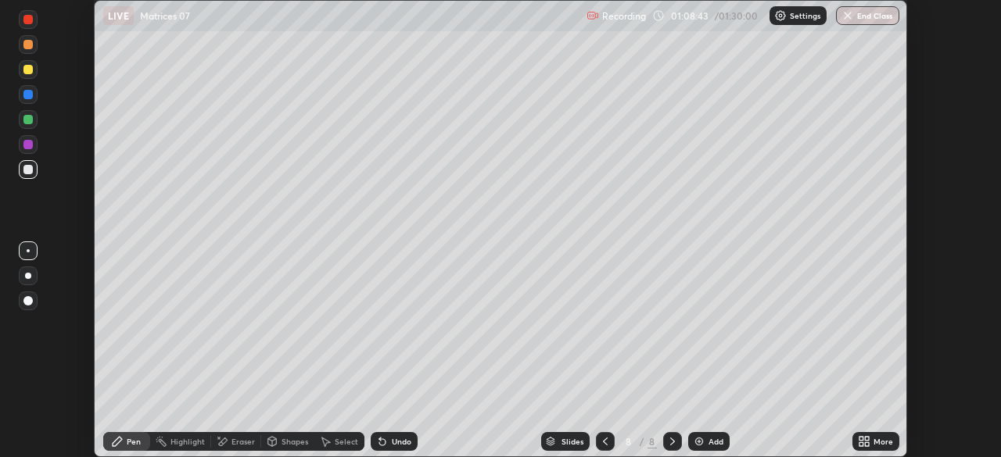
click at [861, 443] on icon at bounding box center [861, 445] width 4 height 4
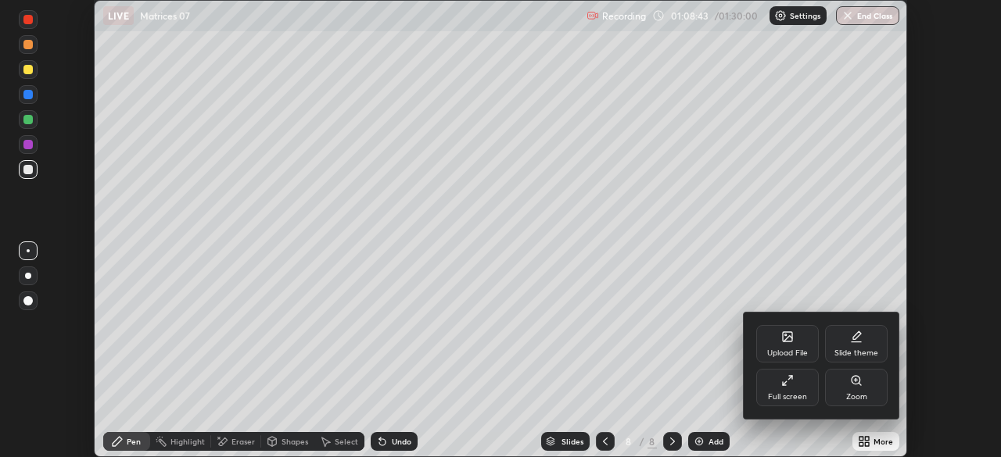
click at [790, 393] on div "Full screen" at bounding box center [787, 397] width 39 height 8
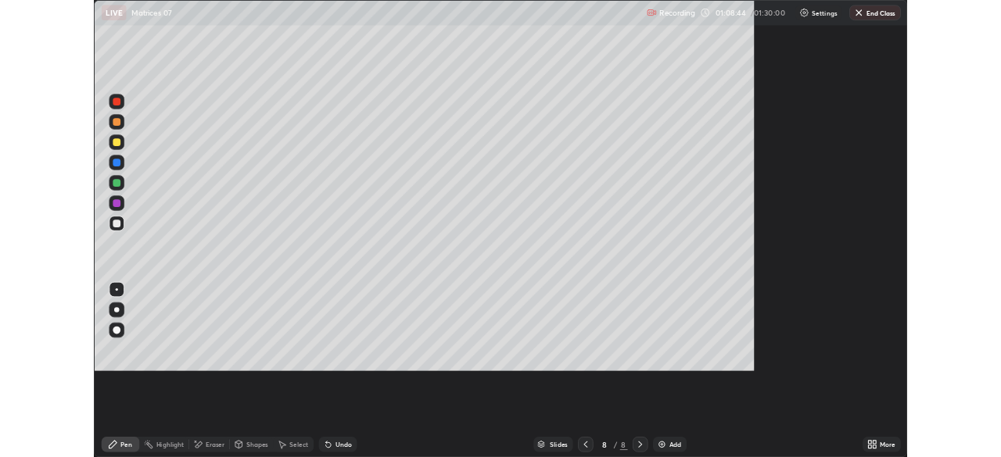
scroll to position [563, 1001]
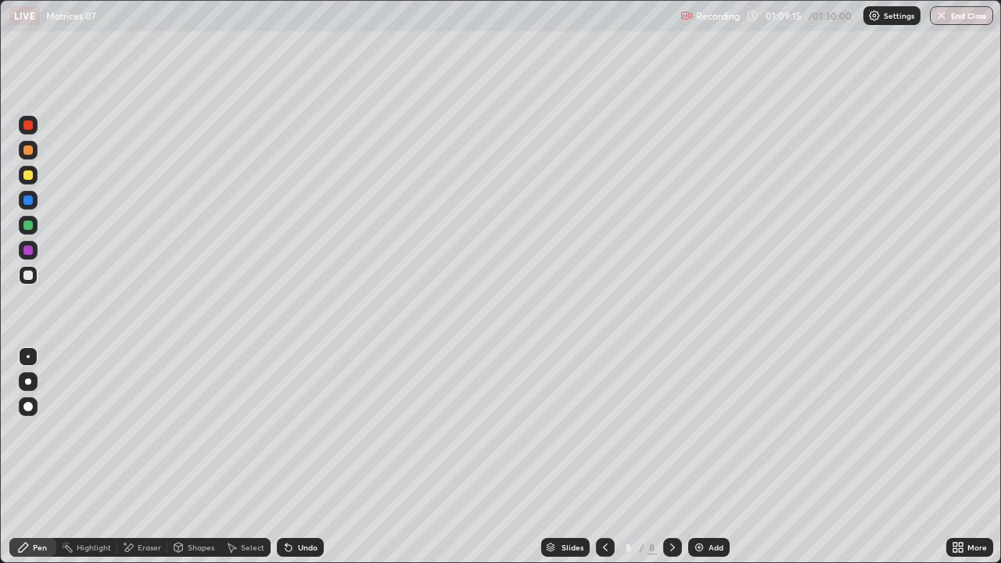
click at [30, 179] on div at bounding box center [27, 174] width 9 height 9
click at [27, 276] on div at bounding box center [27, 275] width 9 height 9
click at [310, 457] on div "Undo" at bounding box center [308, 547] width 20 height 8
click at [308, 457] on div "Undo" at bounding box center [308, 547] width 20 height 8
click at [310, 457] on div "Undo" at bounding box center [308, 547] width 20 height 8
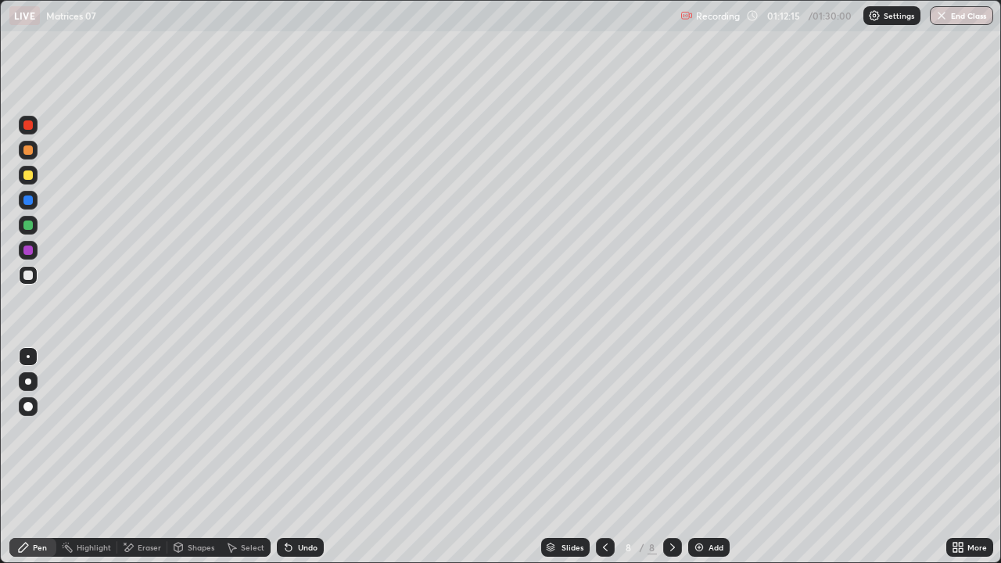
click at [299, 457] on div "Undo" at bounding box center [308, 547] width 20 height 8
click at [289, 457] on icon at bounding box center [288, 547] width 13 height 13
click at [285, 457] on icon at bounding box center [286, 544] width 2 height 2
click at [28, 179] on div at bounding box center [27, 174] width 9 height 9
click at [306, 457] on div "Undo" at bounding box center [308, 547] width 20 height 8
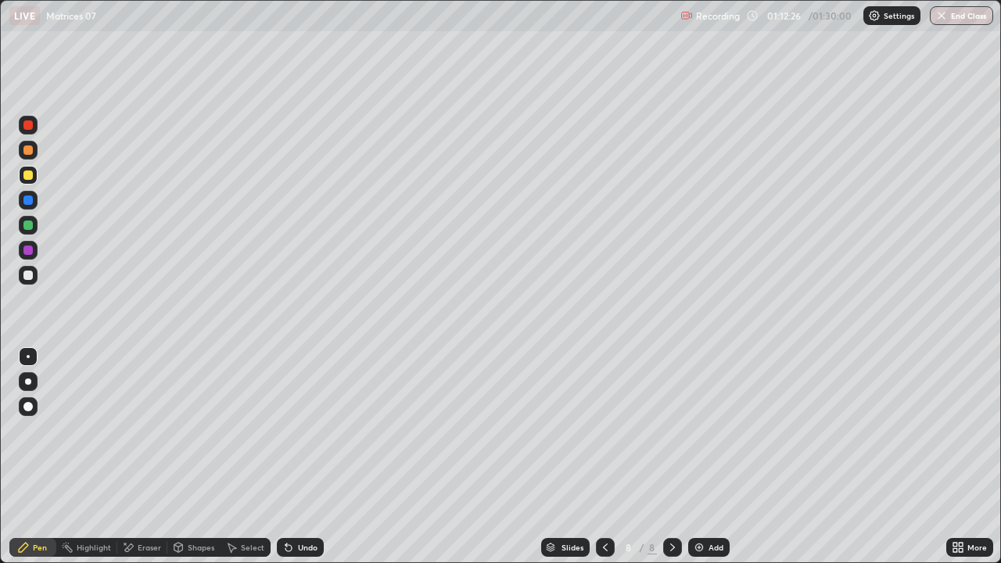
click at [296, 457] on div "Undo" at bounding box center [300, 547] width 47 height 19
click at [292, 457] on icon at bounding box center [288, 547] width 13 height 13
click at [303, 457] on div "Undo" at bounding box center [300, 547] width 47 height 19
click at [295, 457] on div "Undo" at bounding box center [300, 547] width 47 height 19
click at [293, 457] on div "Undo" at bounding box center [300, 547] width 47 height 19
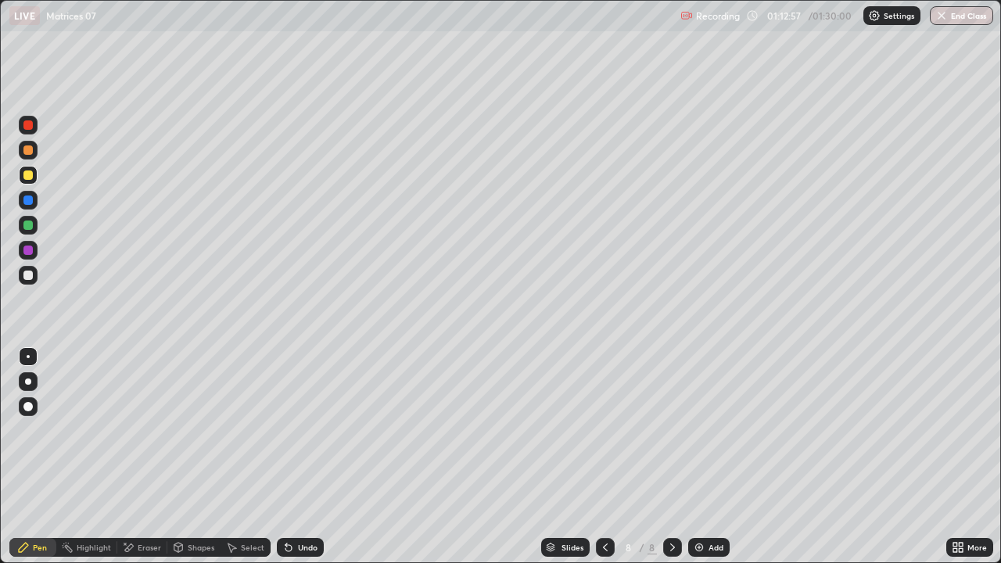
click at [292, 457] on icon at bounding box center [288, 547] width 13 height 13
click at [291, 457] on icon at bounding box center [288, 547] width 13 height 13
click at [289, 457] on icon at bounding box center [288, 547] width 13 height 13
click at [292, 457] on icon at bounding box center [288, 547] width 13 height 13
click at [285, 457] on icon at bounding box center [286, 544] width 2 height 2
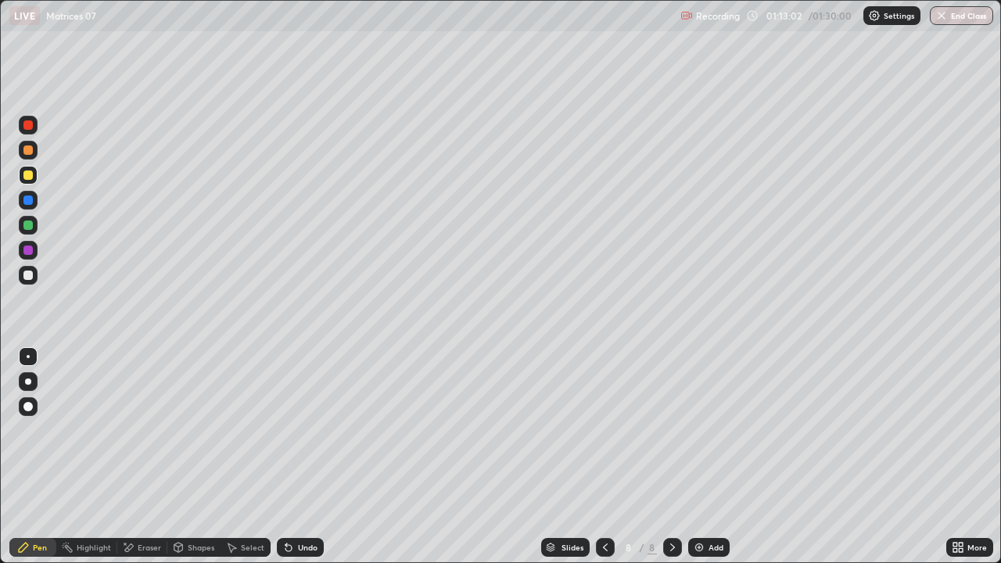
click at [244, 457] on div "Select" at bounding box center [252, 547] width 23 height 8
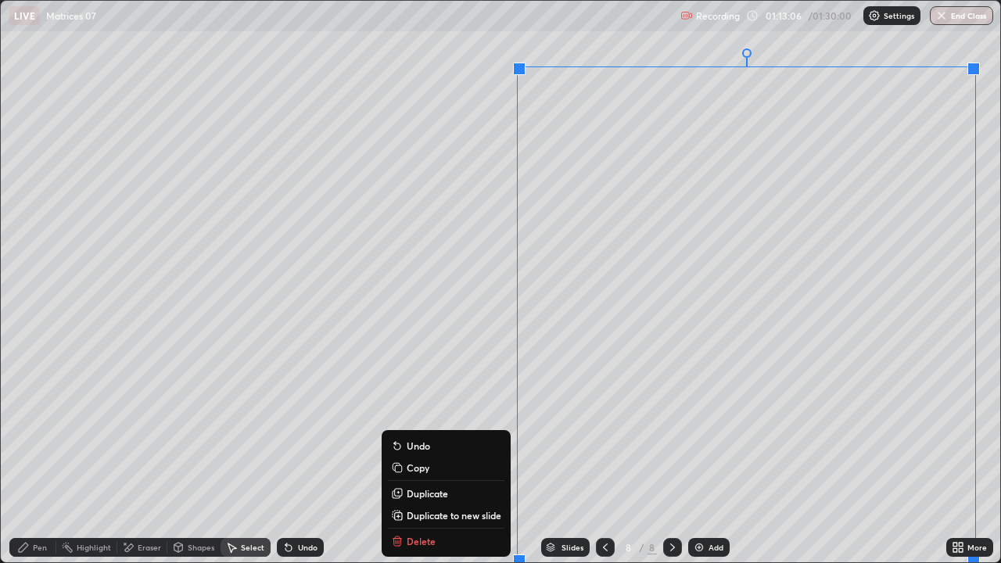
click at [450, 457] on p "Duplicate to new slide" at bounding box center [454, 515] width 95 height 13
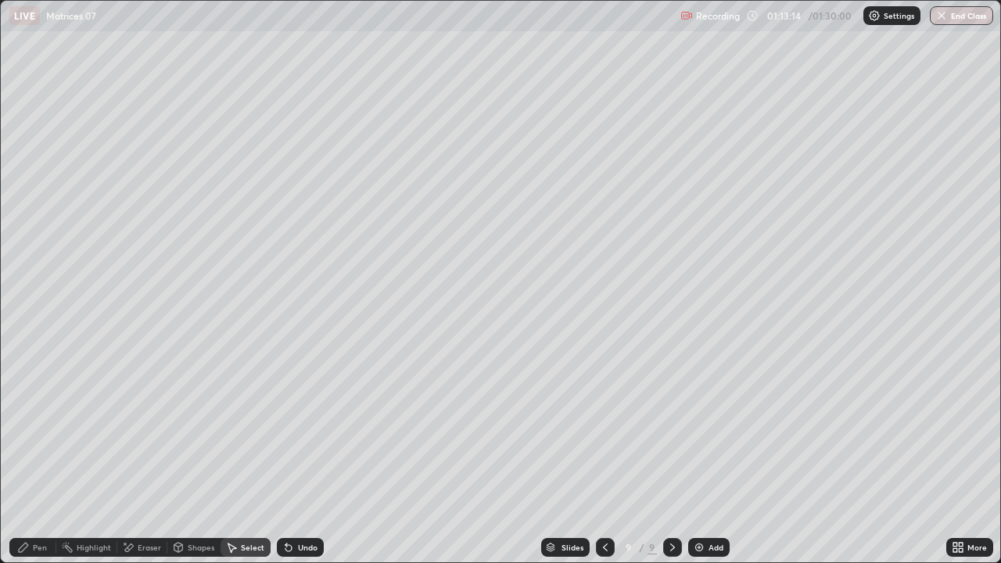
click at [45, 457] on div "Pen" at bounding box center [40, 547] width 14 height 8
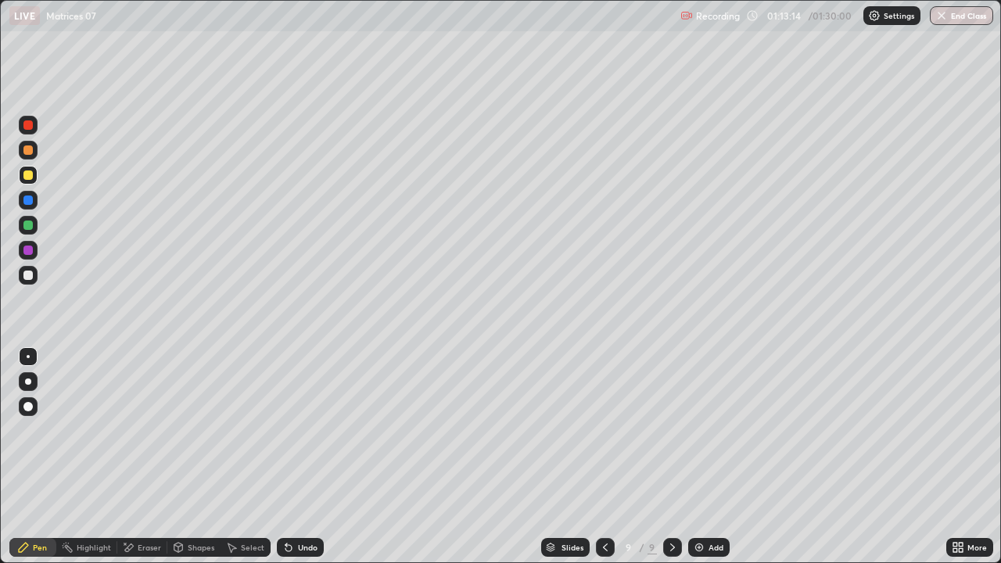
click at [28, 276] on div at bounding box center [27, 275] width 9 height 9
click at [28, 179] on div at bounding box center [27, 174] width 9 height 9
click at [292, 457] on icon at bounding box center [288, 547] width 13 height 13
click at [247, 457] on div "Select" at bounding box center [246, 547] width 50 height 19
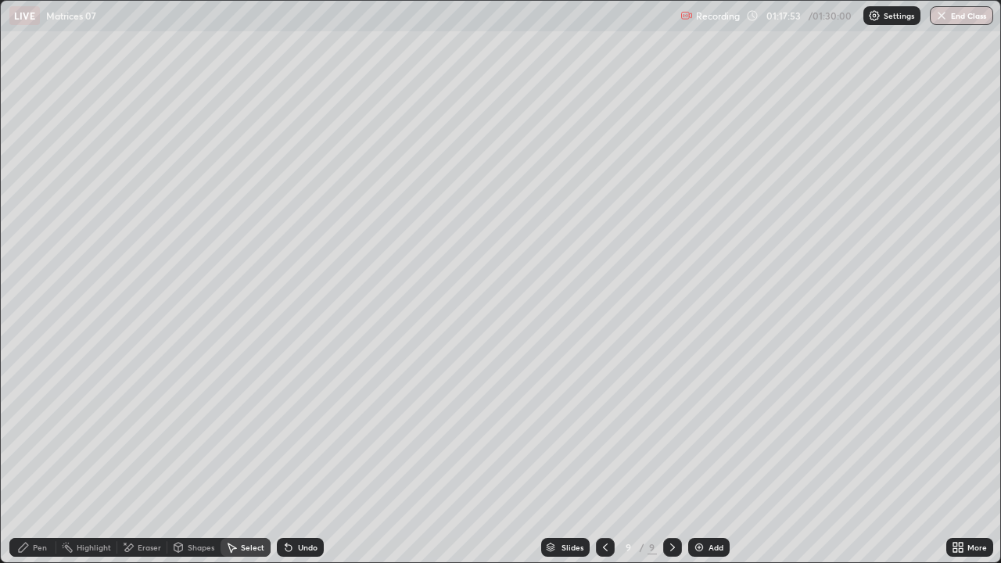
click at [36, 457] on div "Pen" at bounding box center [40, 547] width 14 height 8
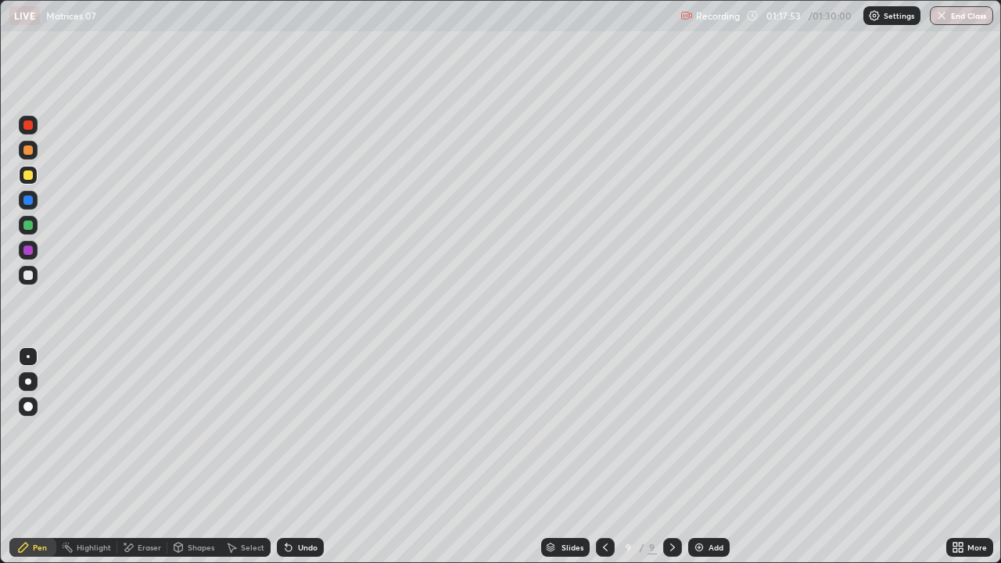
click at [30, 279] on div at bounding box center [27, 275] width 9 height 9
click at [241, 457] on div "Select" at bounding box center [252, 547] width 23 height 8
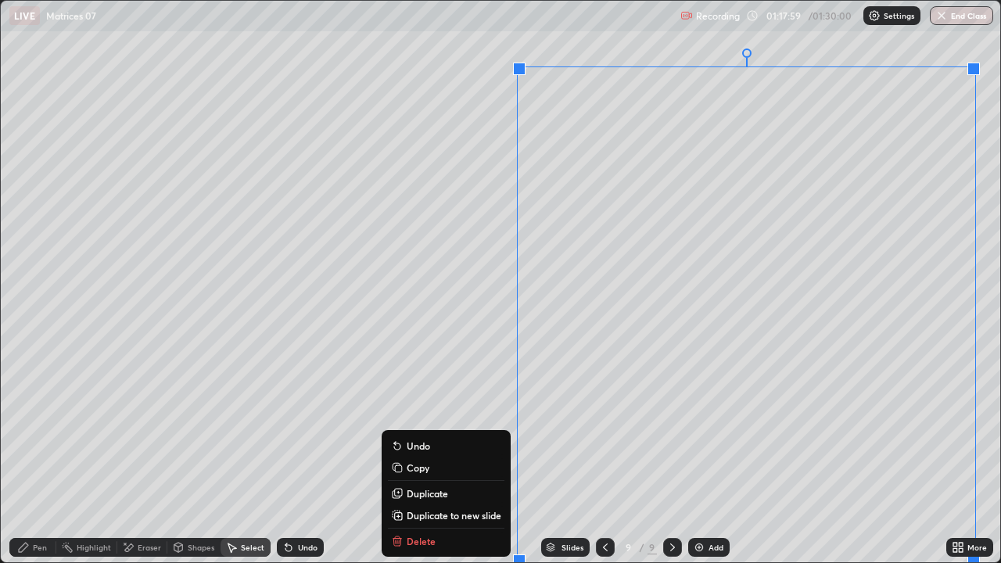
click at [418, 457] on div "Slides 9 / 9 Add" at bounding box center [635, 547] width 622 height 31
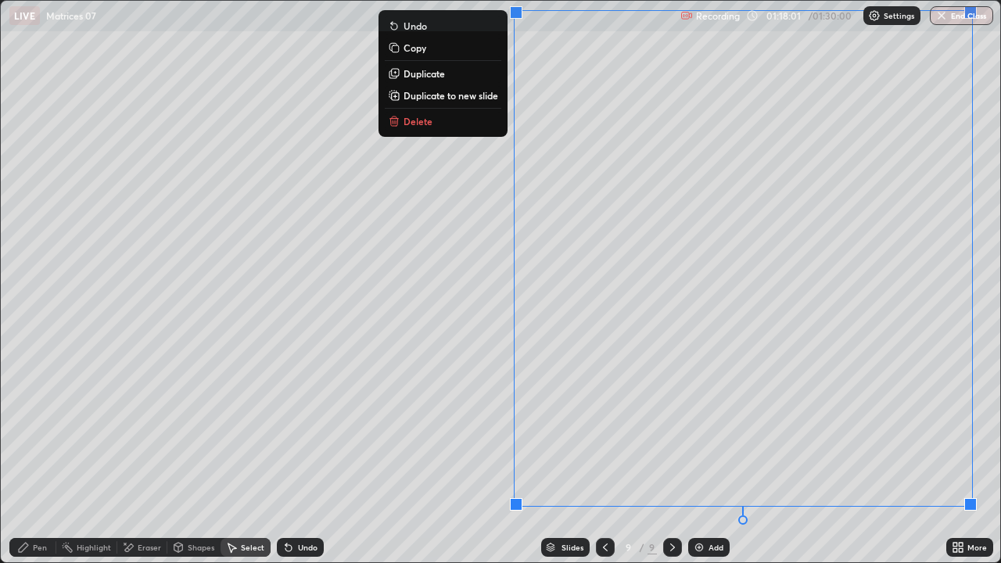
click at [418, 121] on p "Delete" at bounding box center [418, 121] width 29 height 13
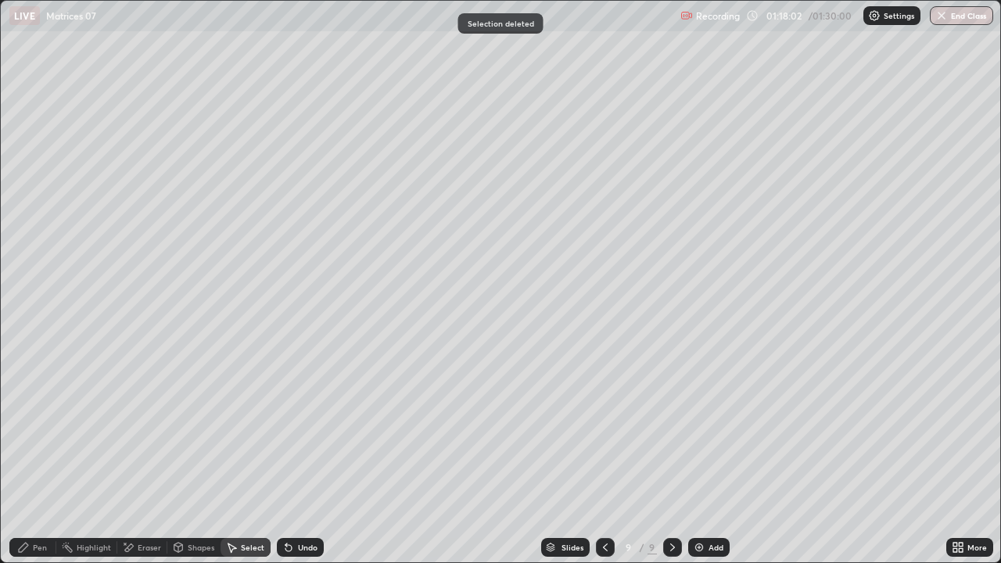
click at [39, 457] on div "Pen" at bounding box center [40, 547] width 14 height 8
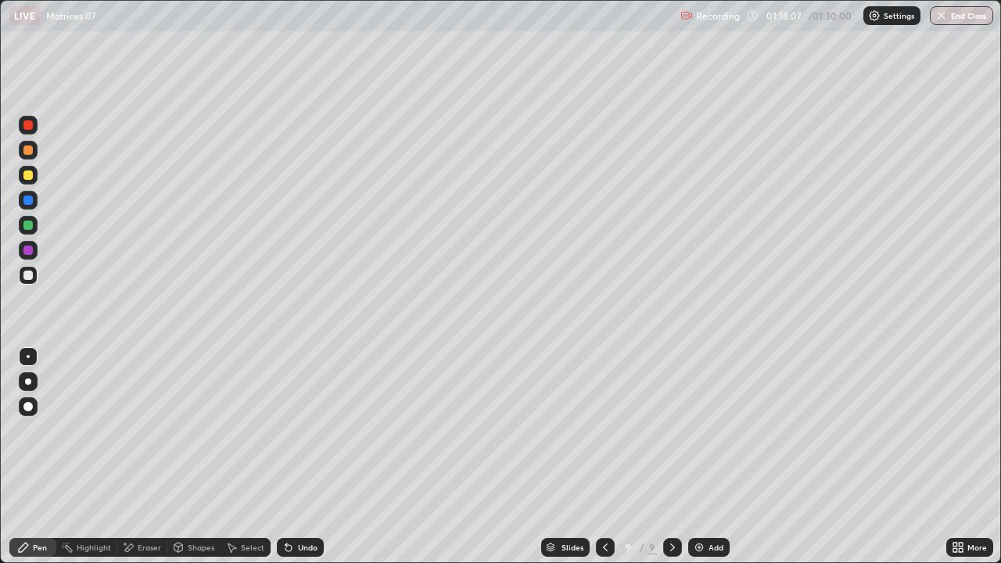
click at [960, 457] on icon at bounding box center [961, 550] width 4 height 4
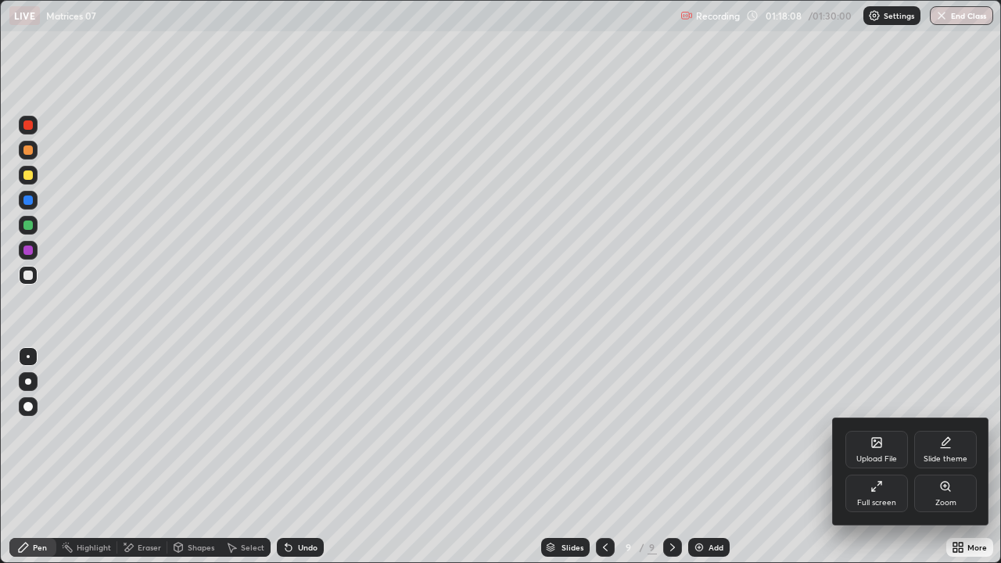
click at [887, 457] on div "Full screen" at bounding box center [876, 503] width 39 height 8
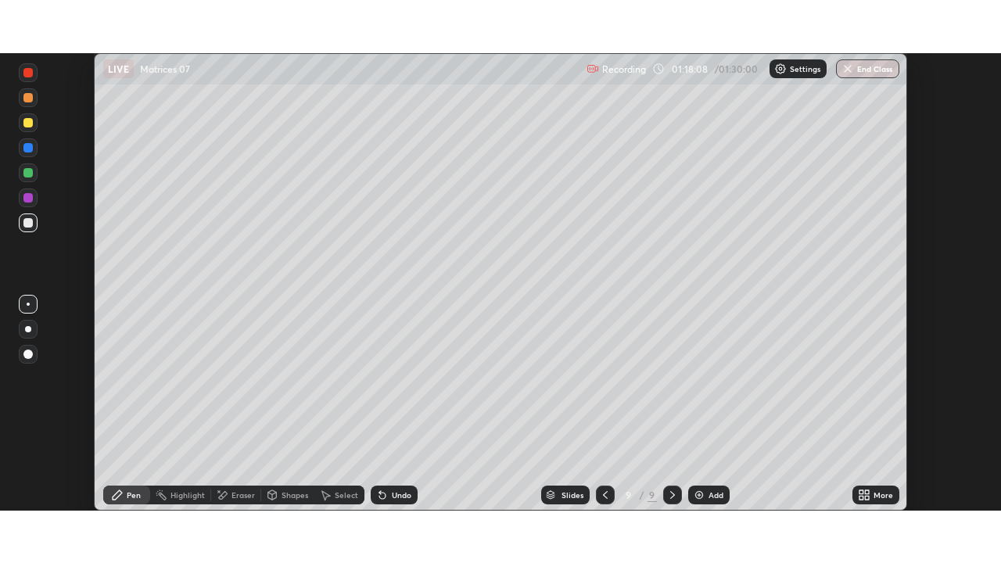
scroll to position [77742, 77199]
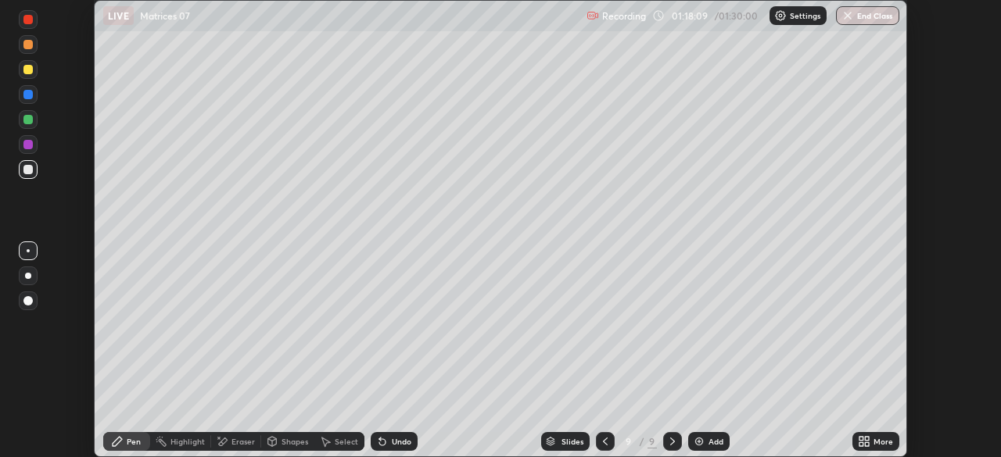
click at [866, 443] on icon at bounding box center [867, 445] width 4 height 4
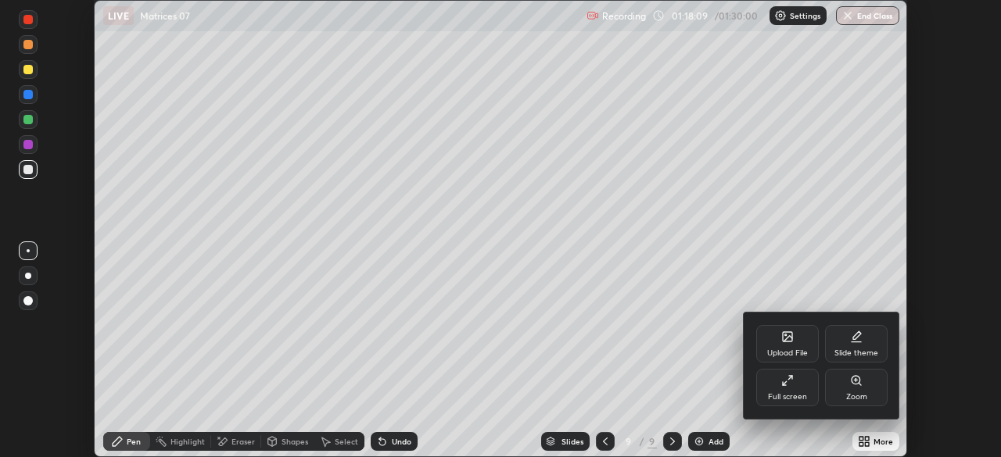
click at [801, 385] on div "Full screen" at bounding box center [787, 388] width 63 height 38
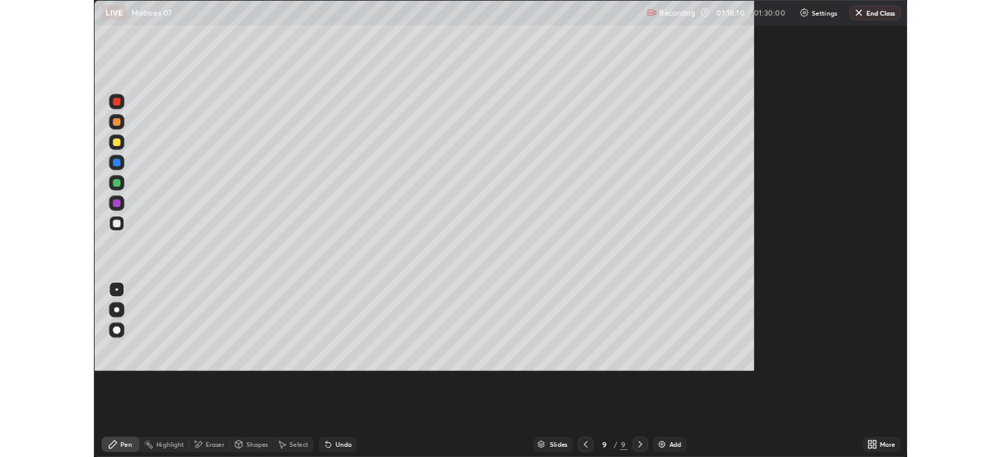
scroll to position [563, 1001]
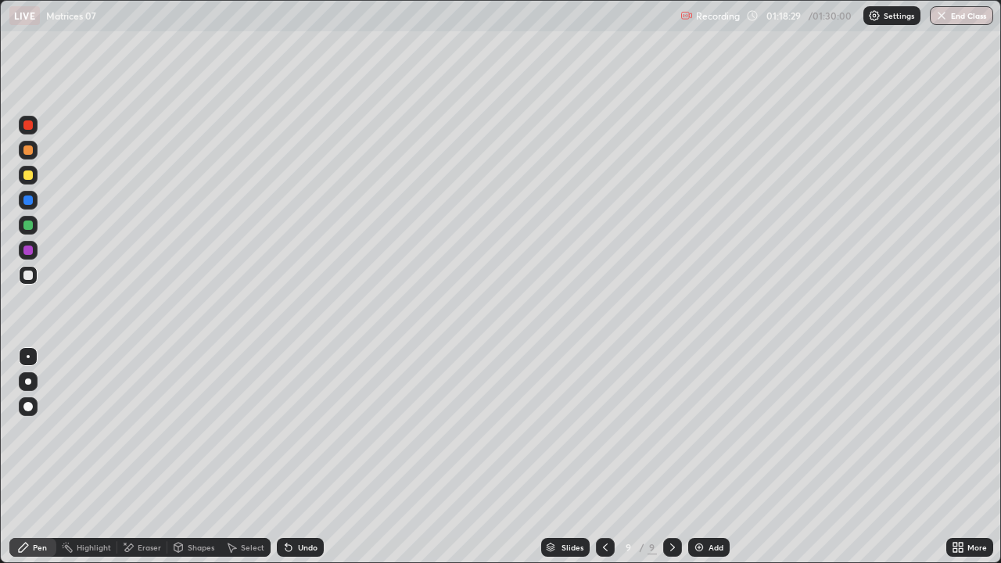
click at [310, 457] on div "Undo" at bounding box center [308, 547] width 20 height 8
click at [606, 457] on icon at bounding box center [605, 547] width 13 height 13
click at [601, 457] on icon at bounding box center [605, 547] width 13 height 13
click at [666, 457] on icon at bounding box center [672, 547] width 13 height 13
click at [671, 457] on icon at bounding box center [672, 547] width 13 height 13
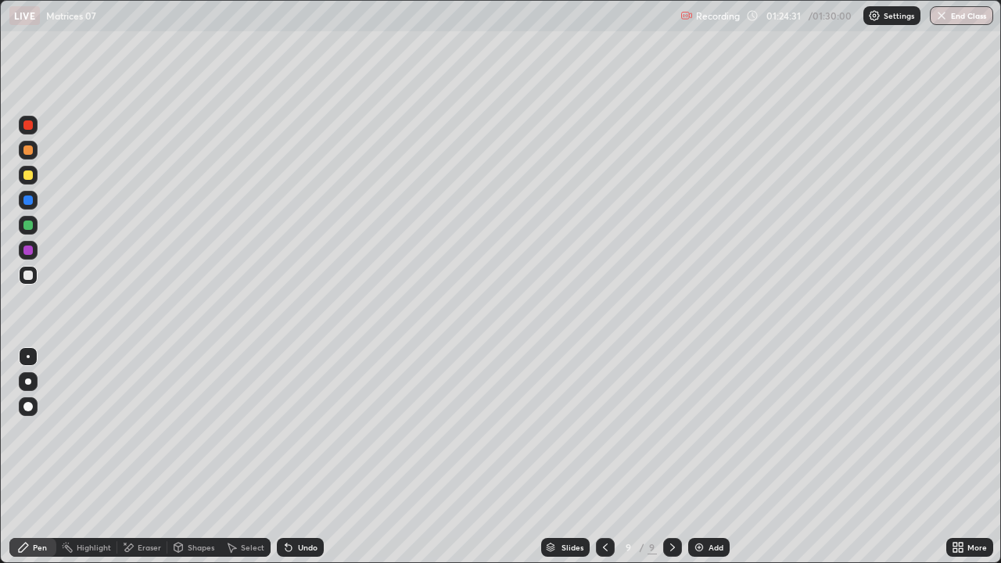
click at [253, 457] on div "Select" at bounding box center [252, 547] width 23 height 8
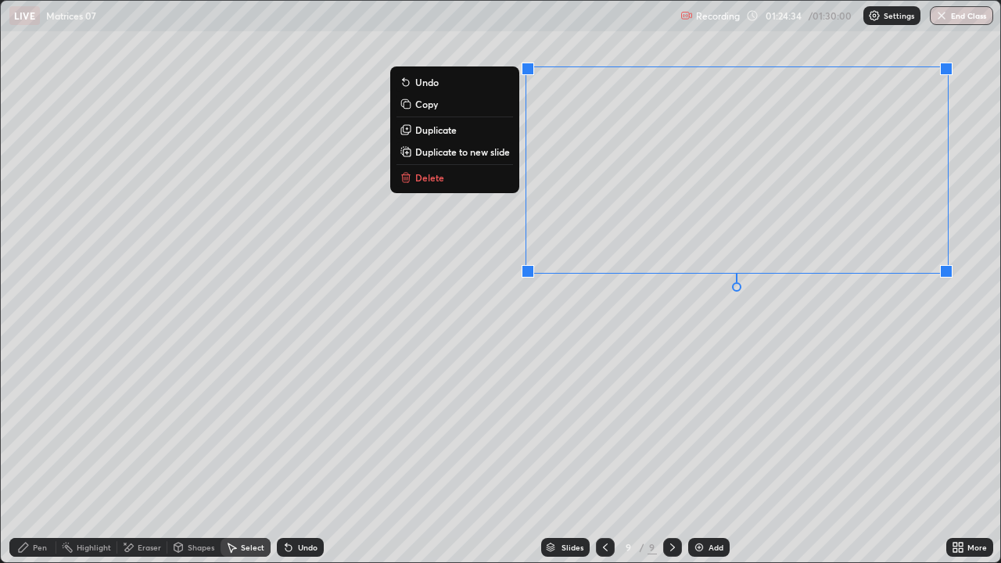
click at [507, 159] on button "Duplicate to new slide" at bounding box center [454, 151] width 117 height 19
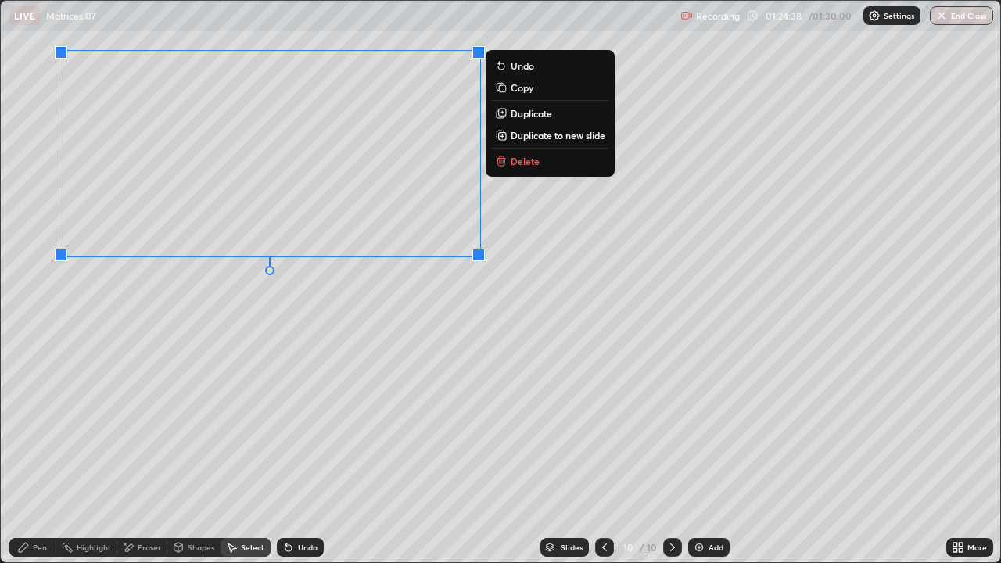
click at [43, 457] on div "Pen" at bounding box center [40, 547] width 14 height 8
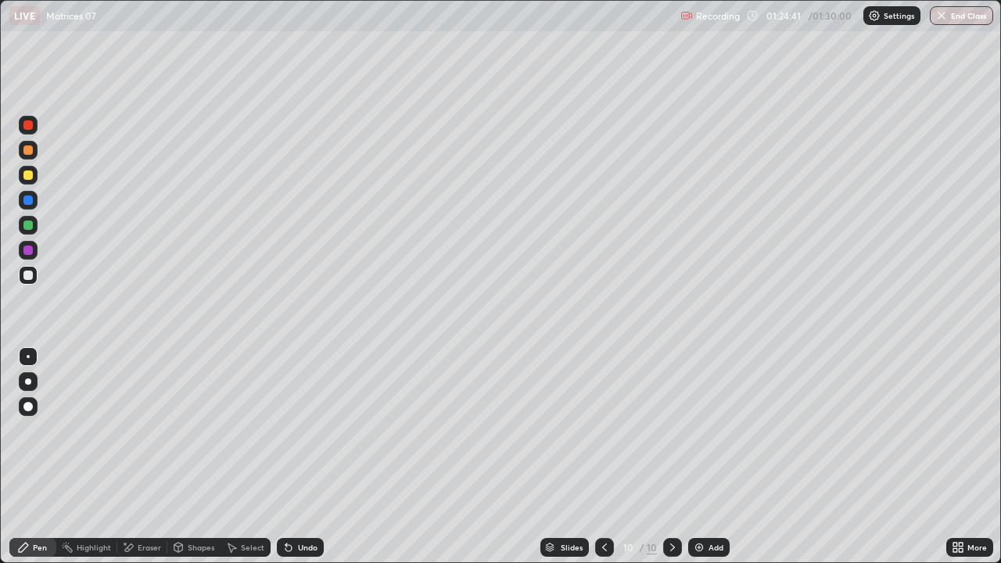
click at [968, 457] on div "More" at bounding box center [969, 547] width 47 height 19
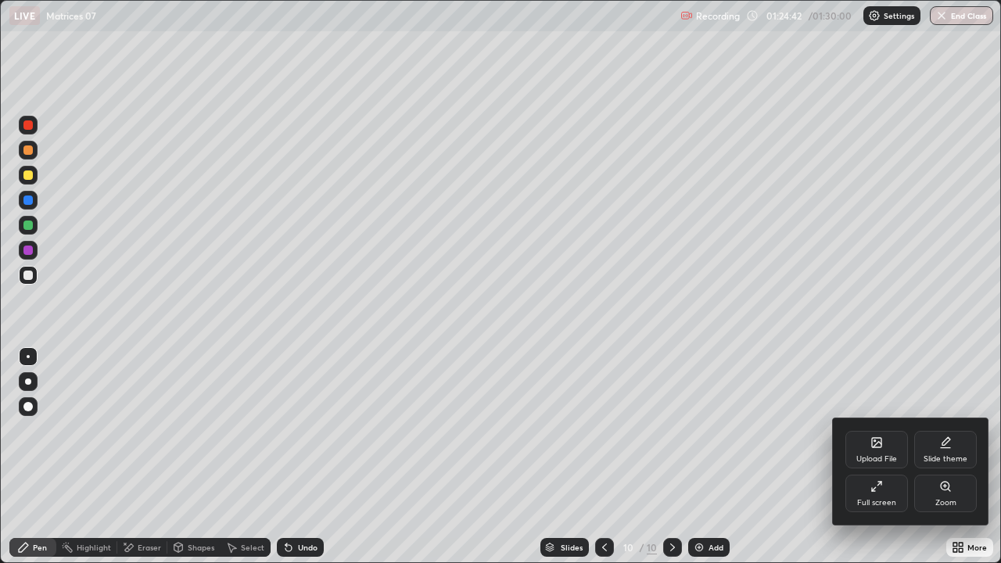
click at [895, 457] on div "Full screen" at bounding box center [876, 494] width 63 height 38
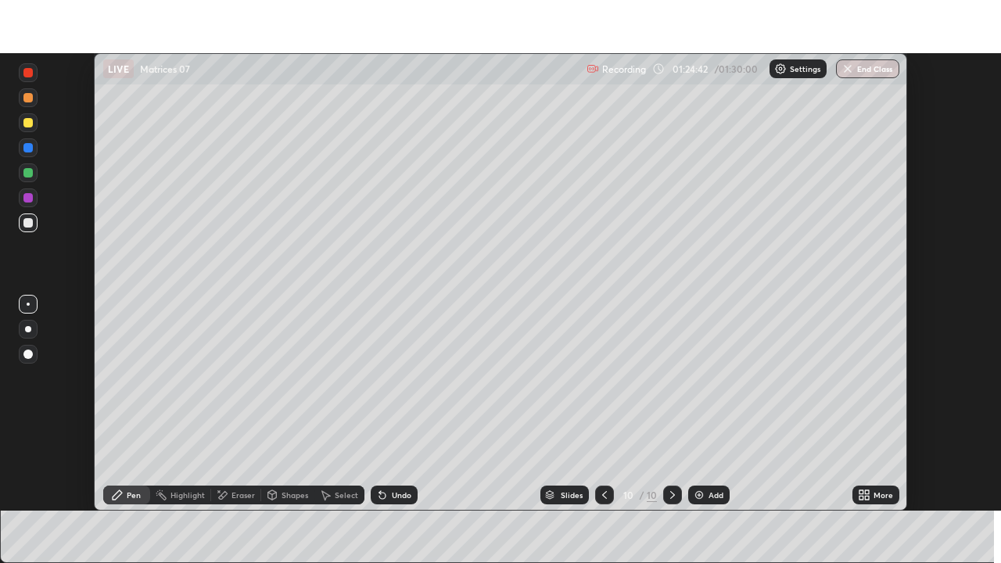
scroll to position [77742, 77199]
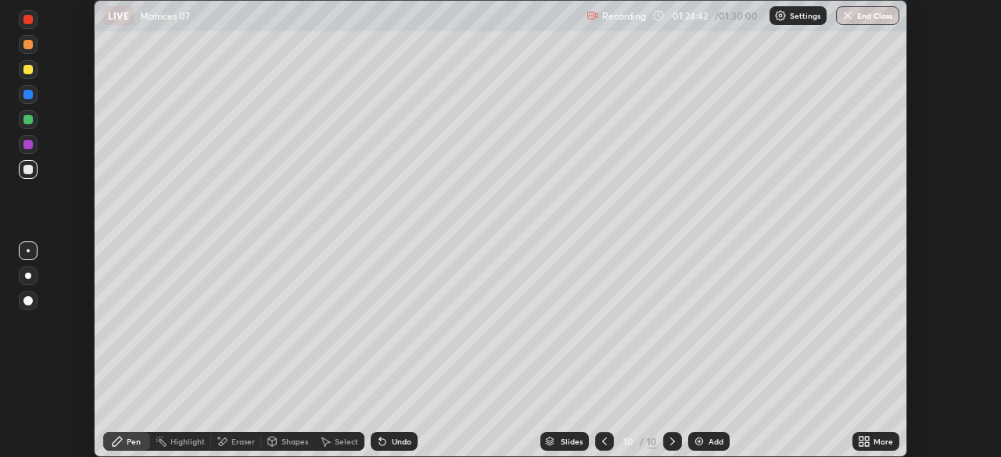
click at [867, 442] on icon at bounding box center [864, 442] width 13 height 13
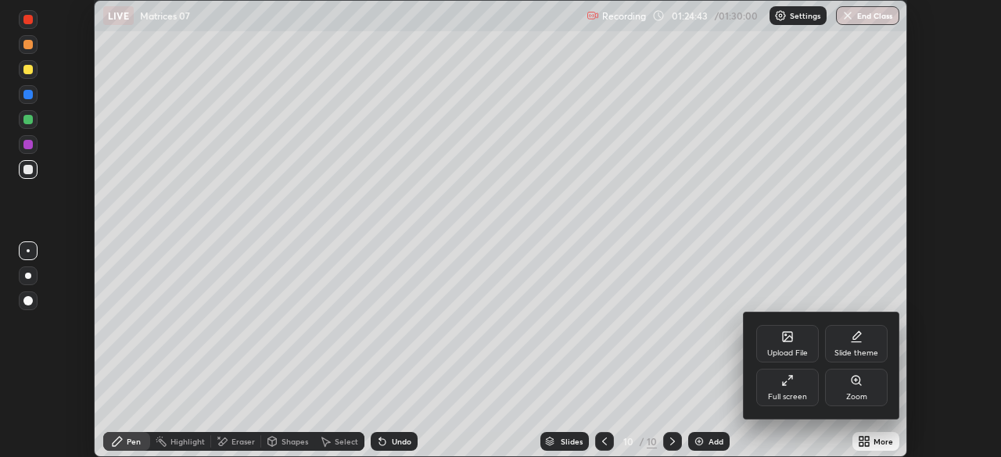
click at [780, 384] on div "Full screen" at bounding box center [787, 388] width 63 height 38
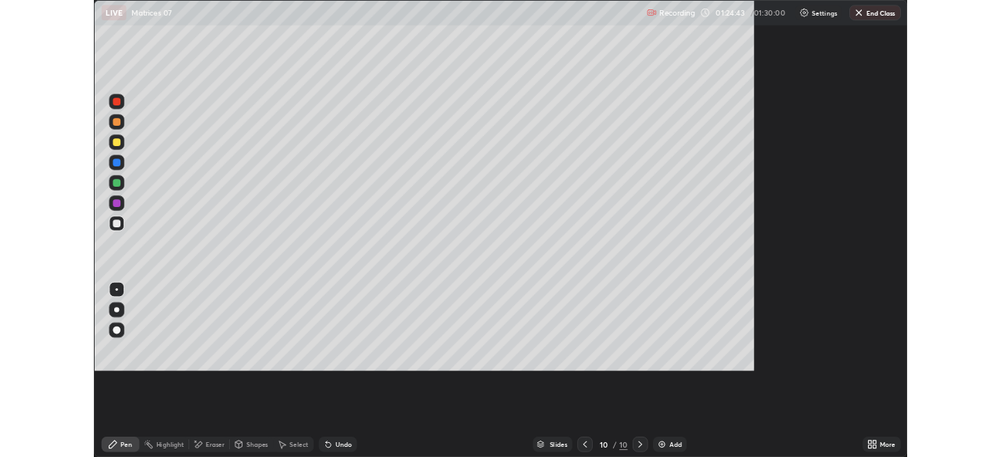
scroll to position [563, 1001]
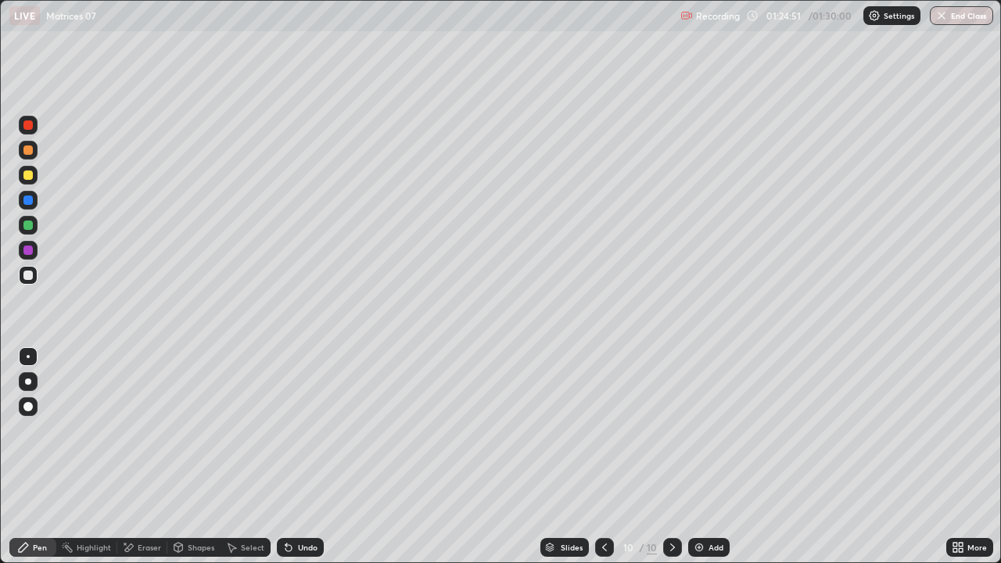
click at [29, 175] on div at bounding box center [27, 174] width 9 height 9
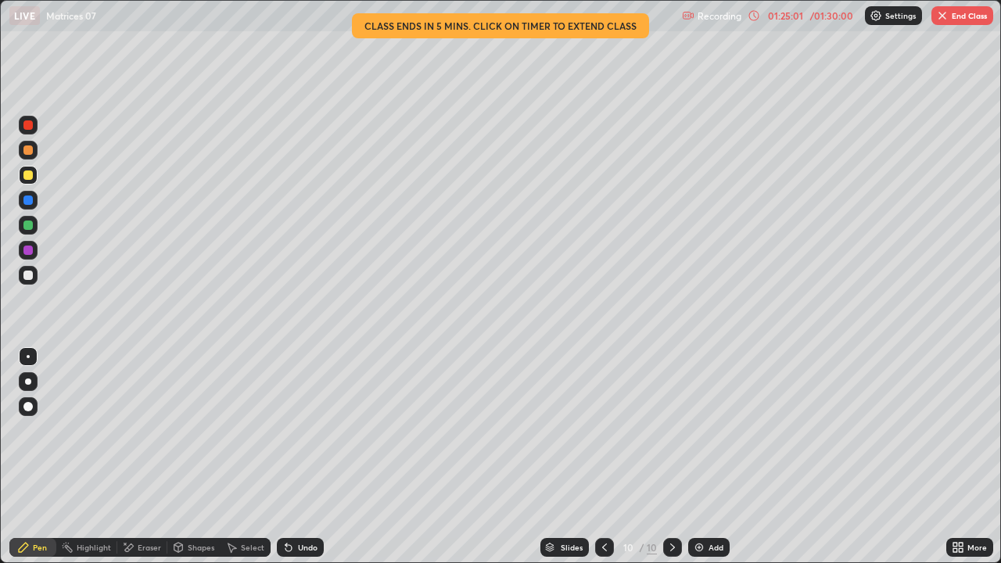
click at [30, 278] on div at bounding box center [27, 275] width 9 height 9
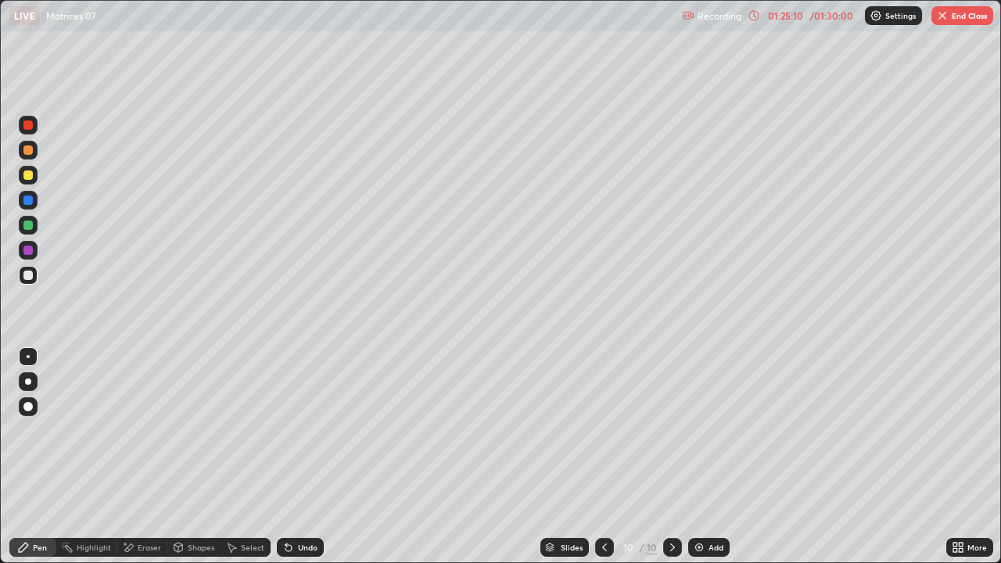
click at [155, 457] on div "Eraser" at bounding box center [142, 547] width 50 height 19
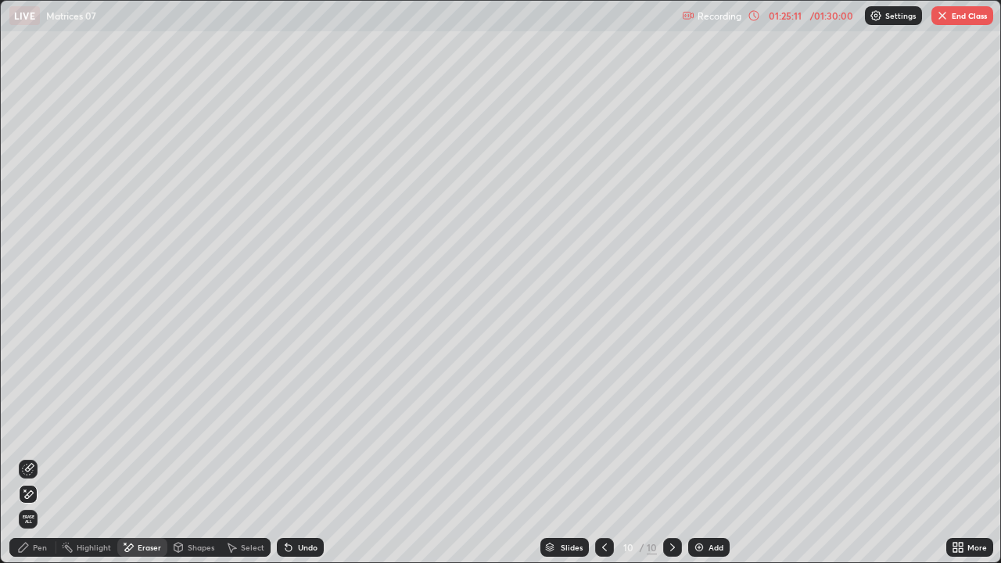
click at [30, 457] on icon at bounding box center [28, 469] width 13 height 13
click at [37, 457] on div "Pen" at bounding box center [40, 547] width 14 height 8
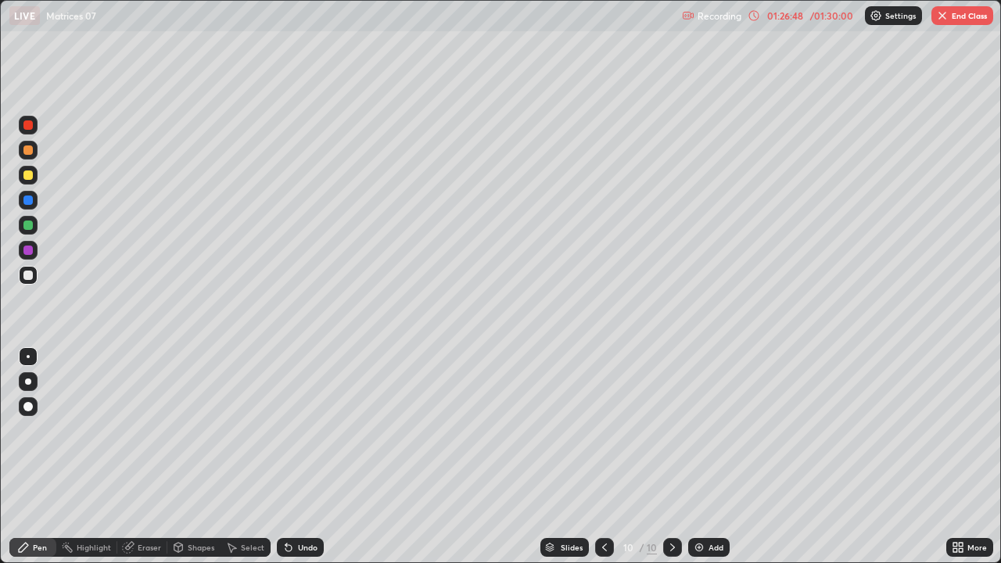
click at [801, 19] on div "01:26:48" at bounding box center [785, 15] width 44 height 9
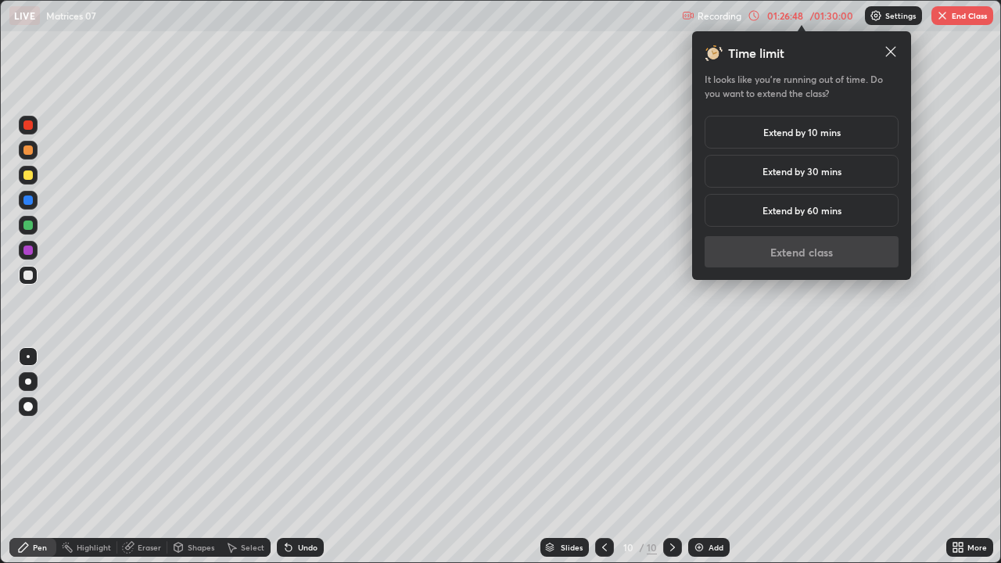
click at [773, 131] on h5 "Extend by 10 mins" at bounding box center [801, 132] width 77 height 14
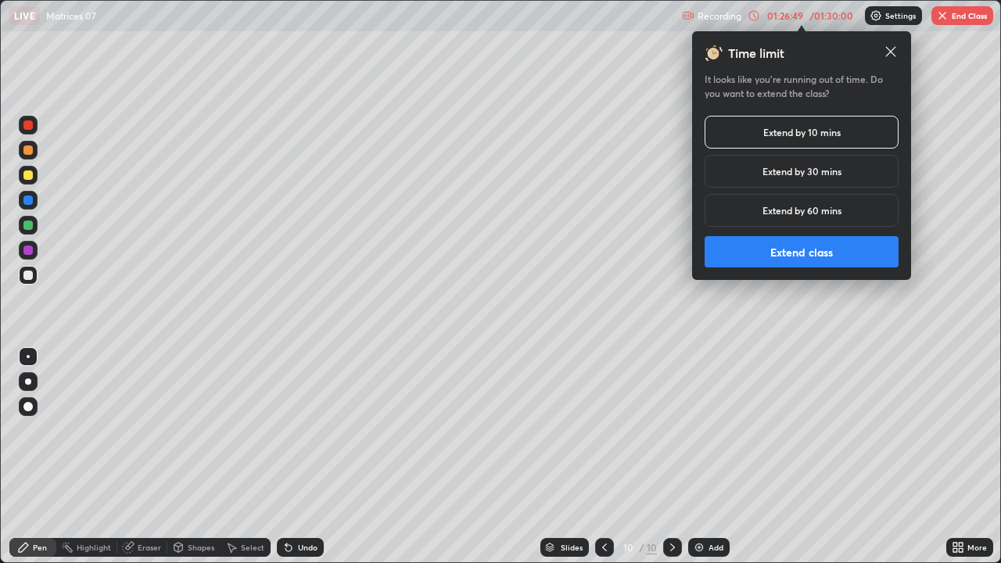
click at [770, 244] on button "Extend class" at bounding box center [802, 251] width 194 height 31
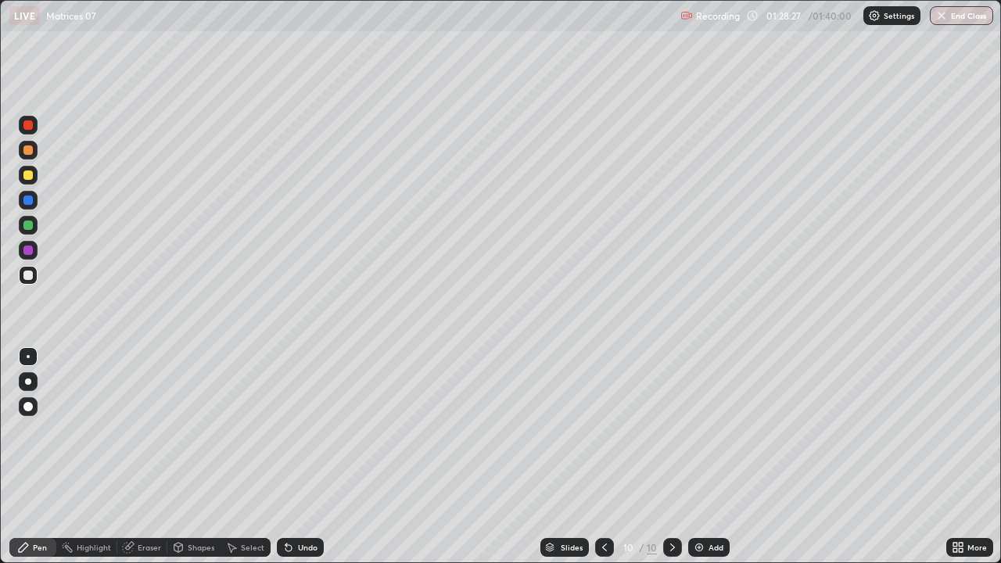
click at [156, 457] on div "Eraser" at bounding box center [149, 547] width 23 height 8
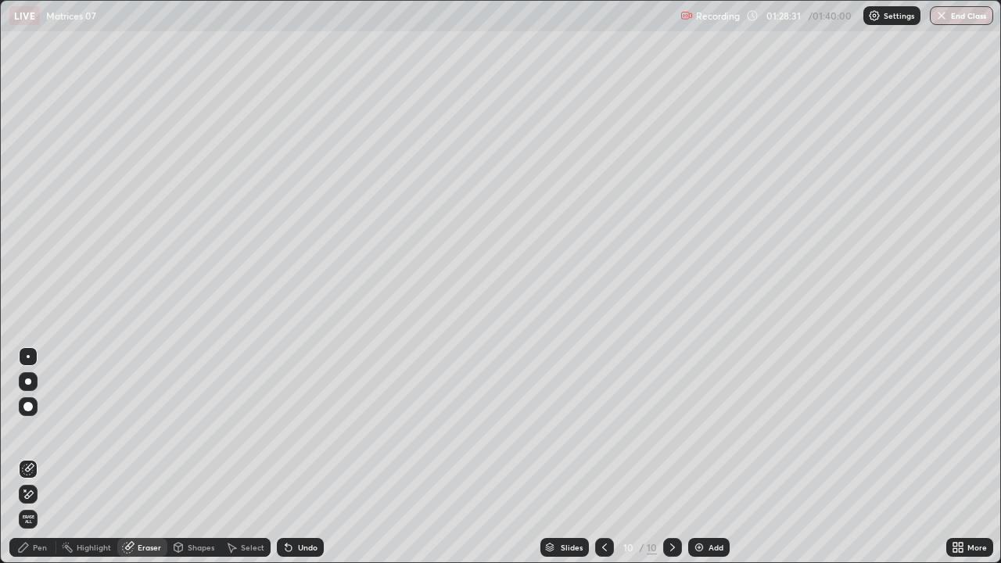
click at [30, 457] on icon at bounding box center [28, 494] width 13 height 13
click at [43, 457] on div "Pen" at bounding box center [32, 547] width 47 height 19
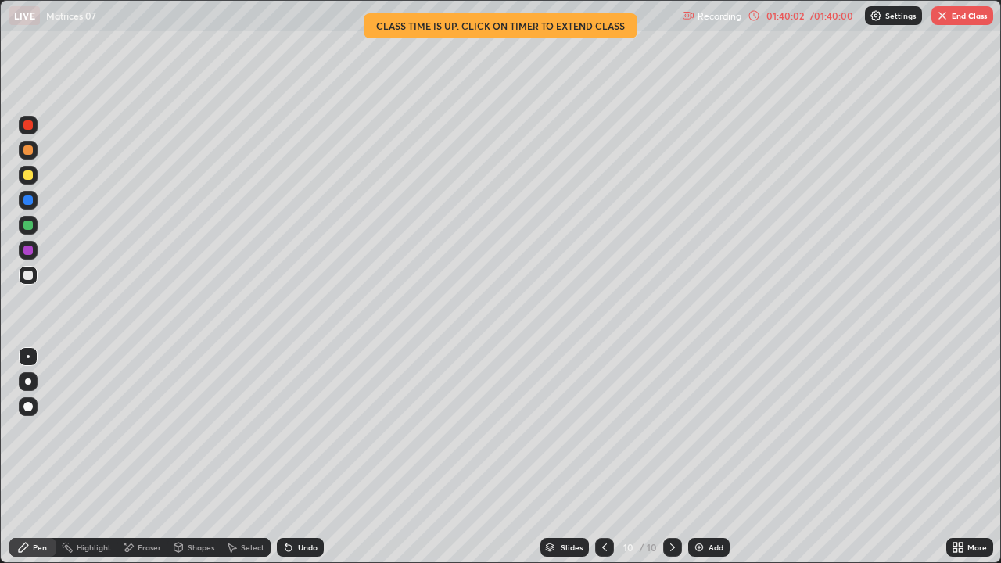
click at [952, 19] on button "End Class" at bounding box center [962, 15] width 62 height 19
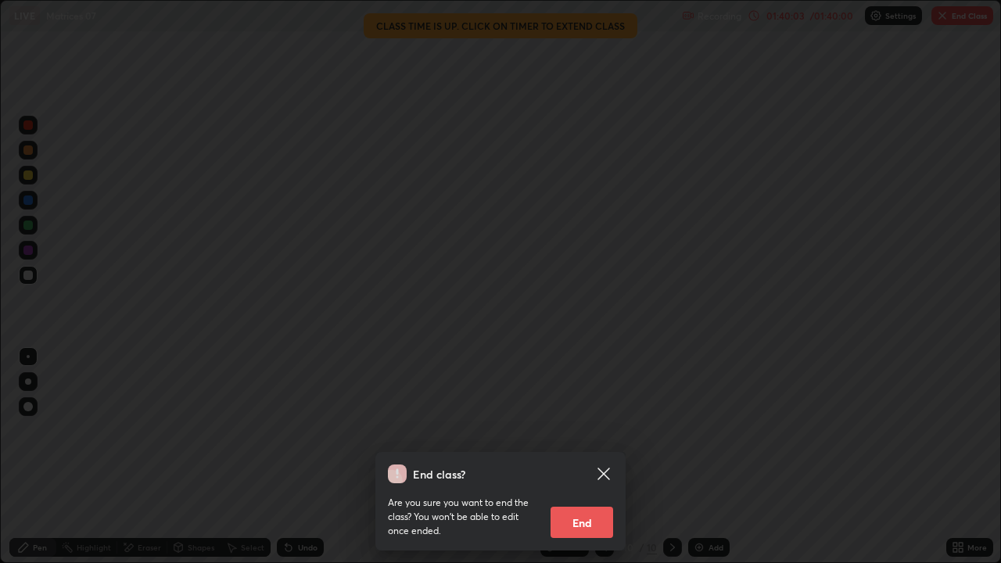
click at [594, 457] on button "End" at bounding box center [582, 522] width 63 height 31
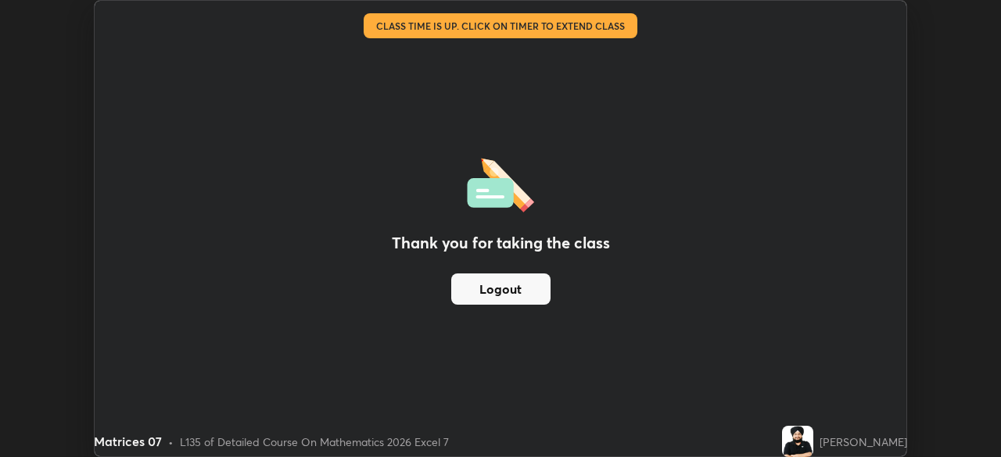
scroll to position [77742, 77199]
